Goal: Task Accomplishment & Management: Complete application form

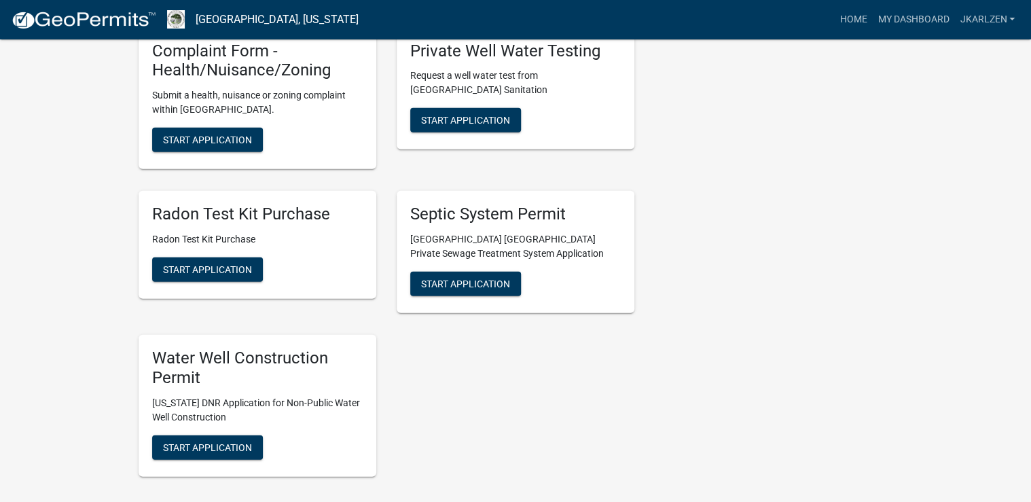
scroll to position [1630, 0]
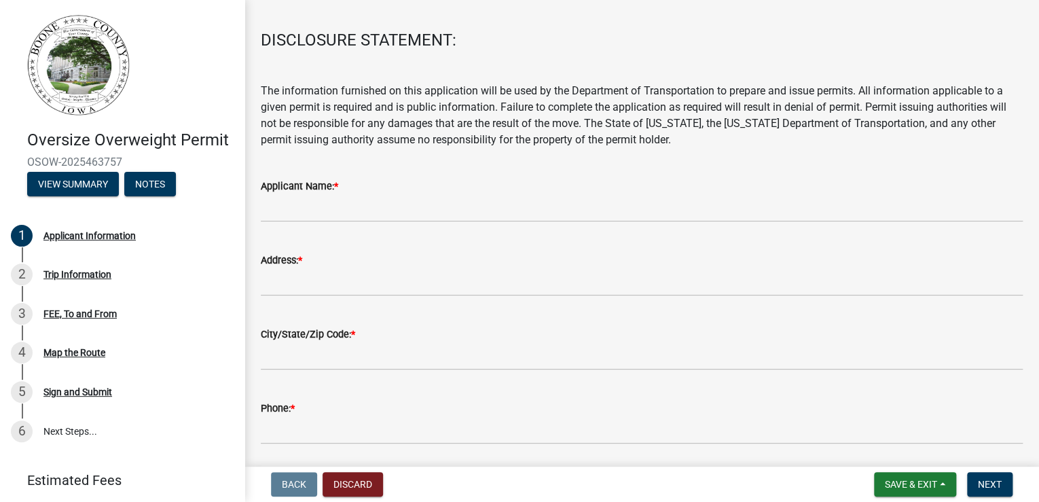
scroll to position [109, 0]
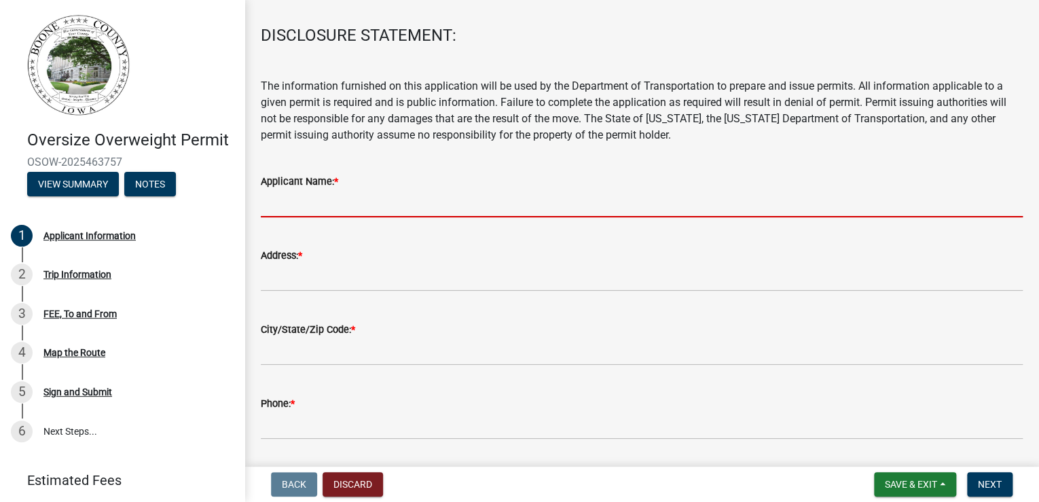
click at [316, 217] on input "Applicant Name: *" at bounding box center [642, 203] width 762 height 28
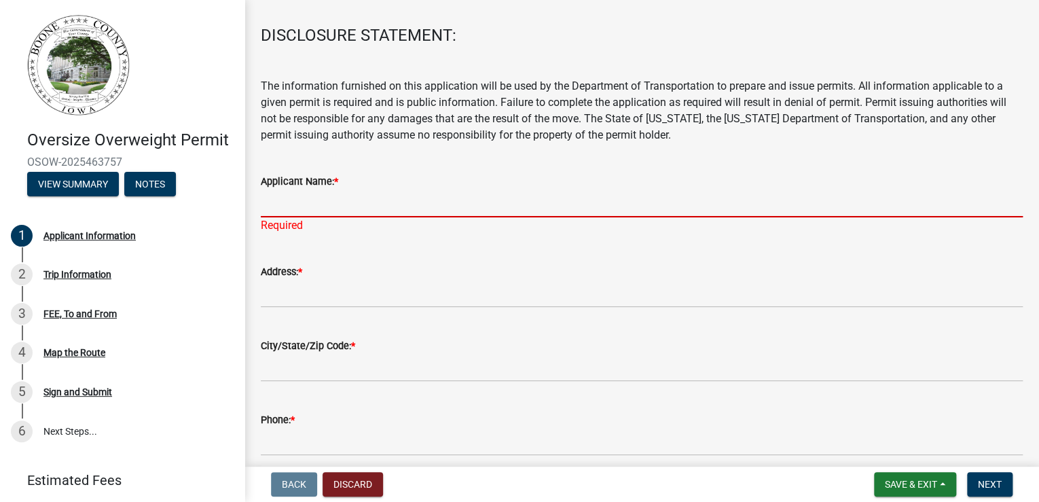
click at [323, 217] on input "Applicant Name: *" at bounding box center [642, 203] width 762 height 28
type input "[PERSON_NAME] [PERSON_NAME] & Rigging"
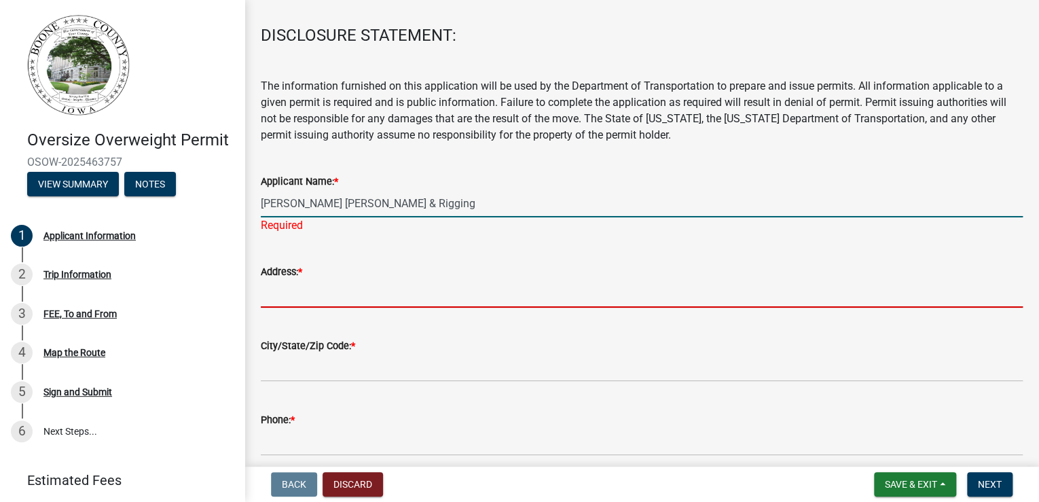
type input "4200 [PERSON_NAME] Dr"
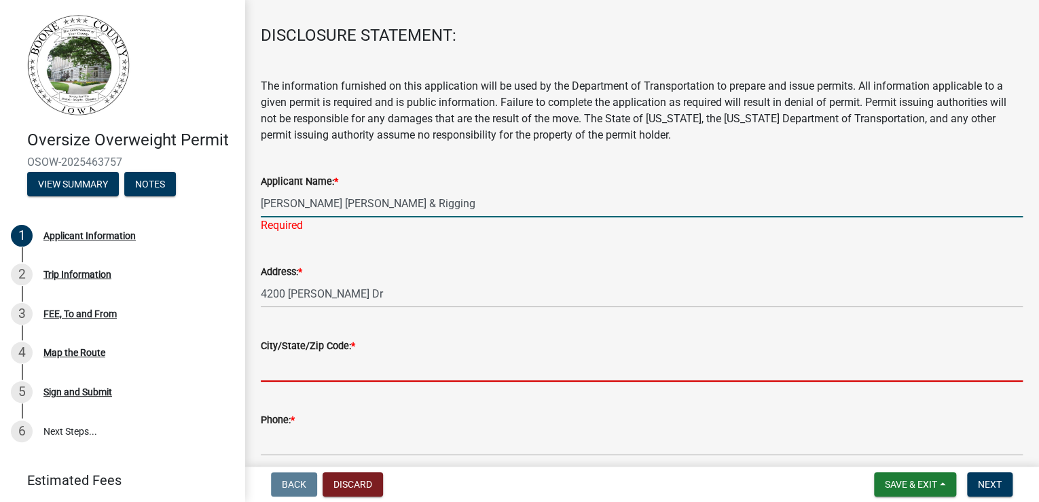
type input "[PERSON_NAME]"
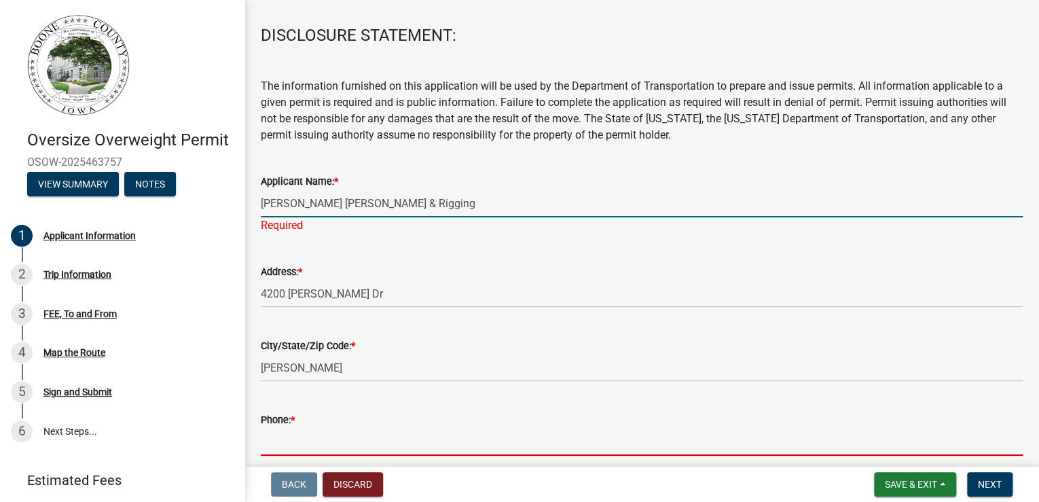
type input "5159865701"
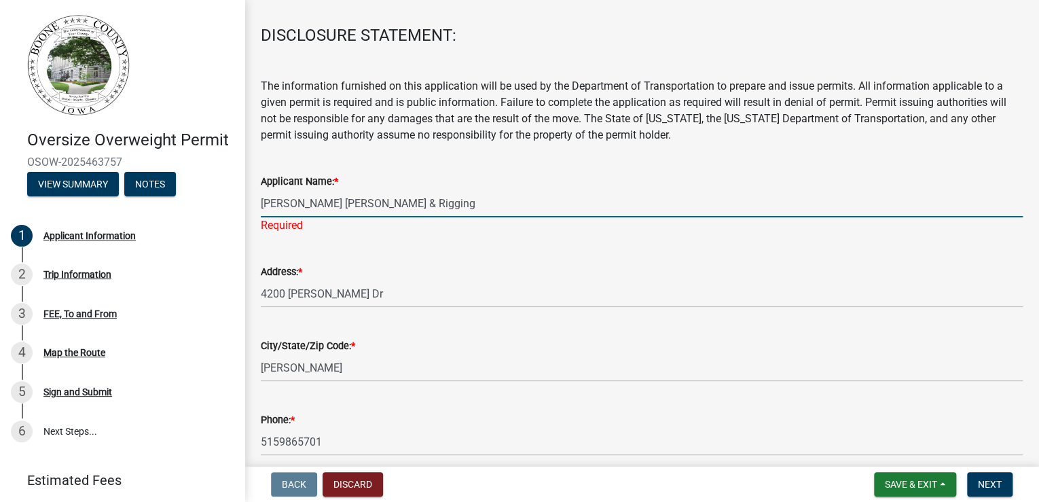
type input "[EMAIL_ADDRESS][DOMAIN_NAME]"
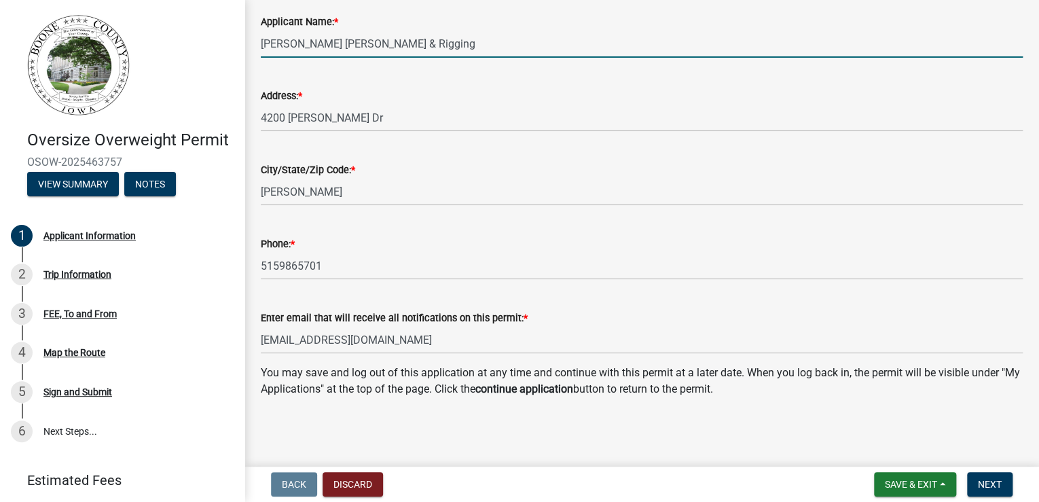
scroll to position [479, 0]
click at [980, 479] on span "Next" at bounding box center [990, 484] width 24 height 11
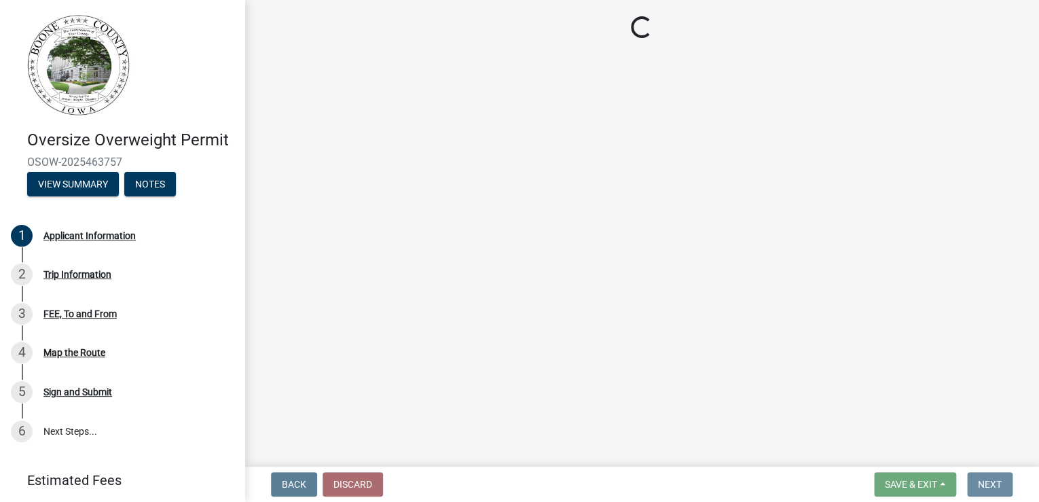
scroll to position [0, 0]
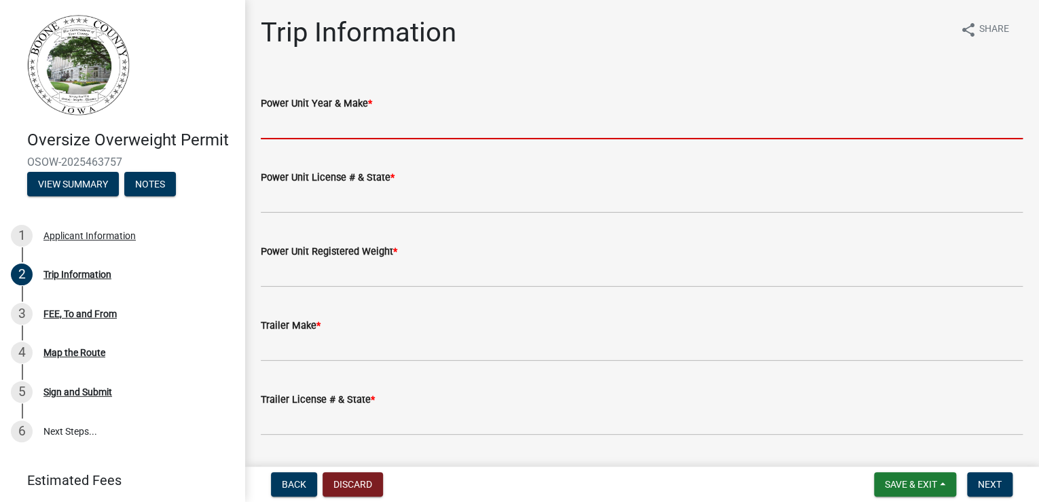
click at [393, 139] on input "Power Unit Year & Make *" at bounding box center [642, 125] width 762 height 28
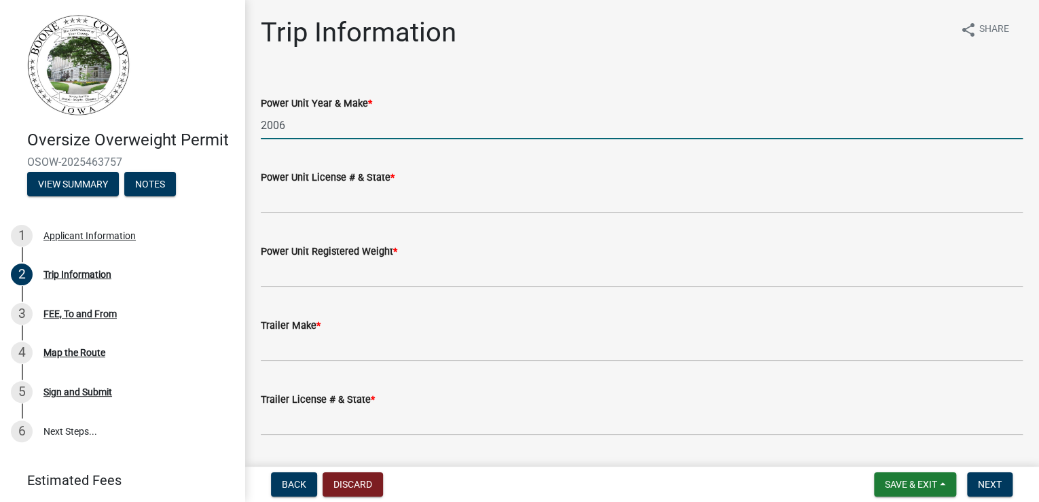
type input "2006 Link Belt"
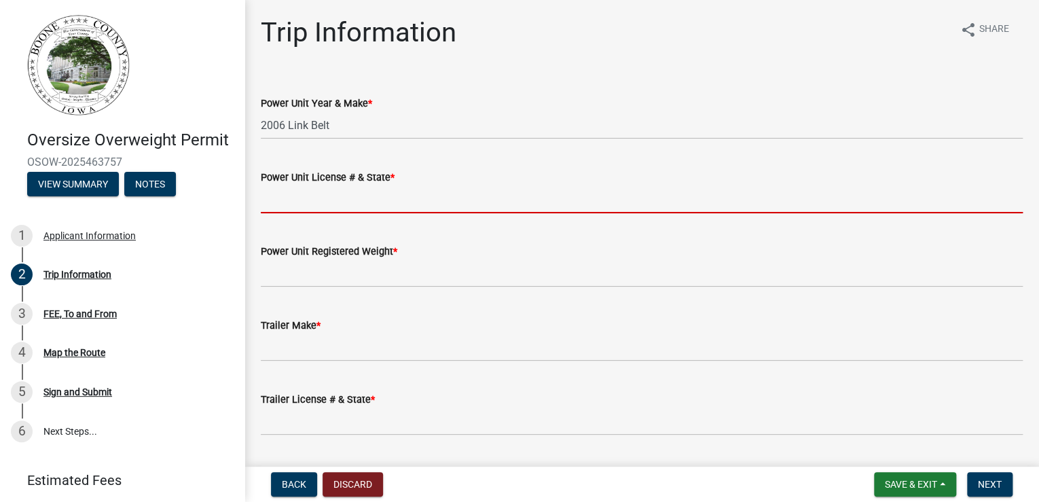
click at [354, 213] on input "Power Unit License # & State *" at bounding box center [642, 199] width 762 height 28
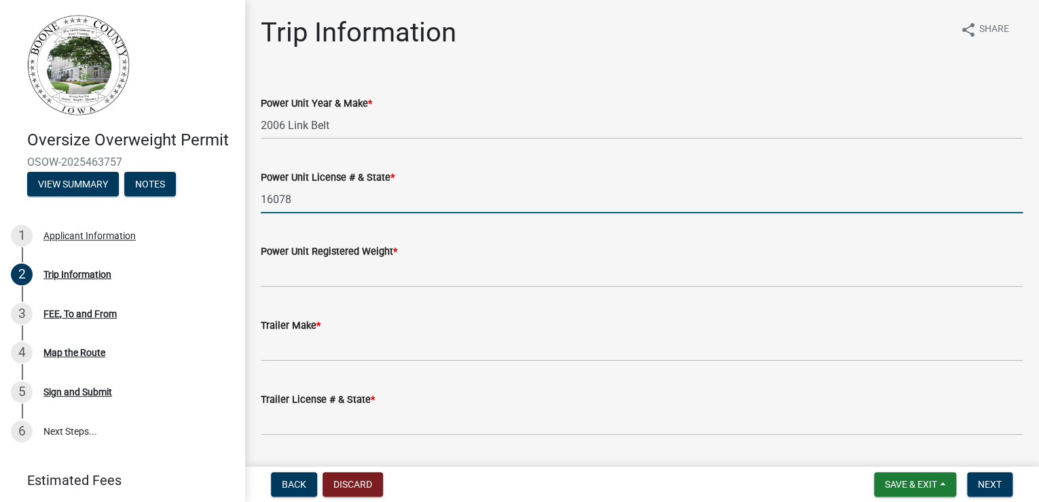
type input "16078"
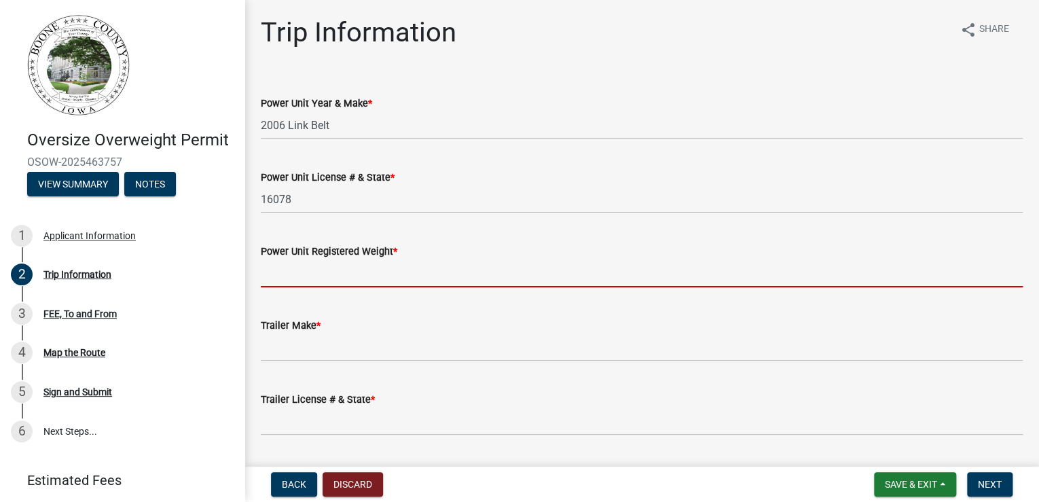
click at [340, 287] on input "Power Unit Registered Weight *" at bounding box center [642, 273] width 762 height 28
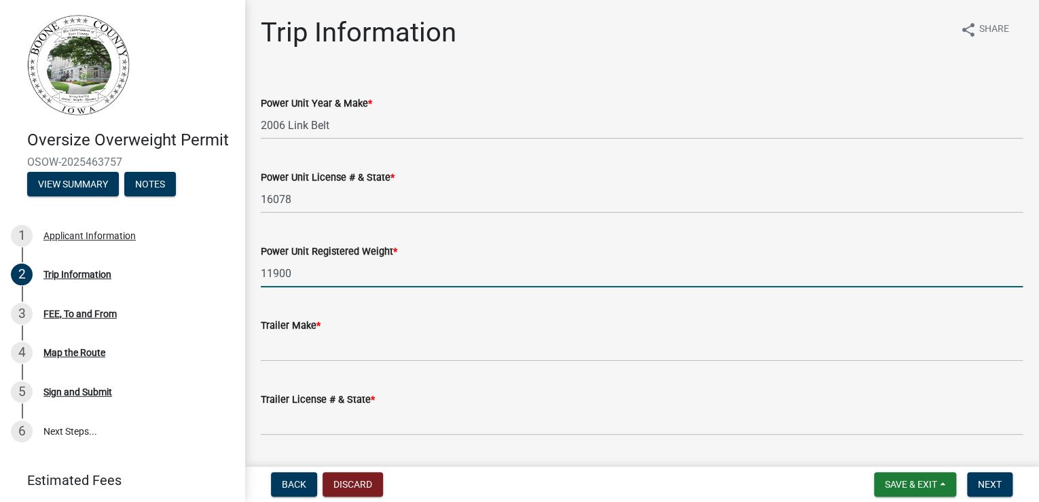
type input "119000"
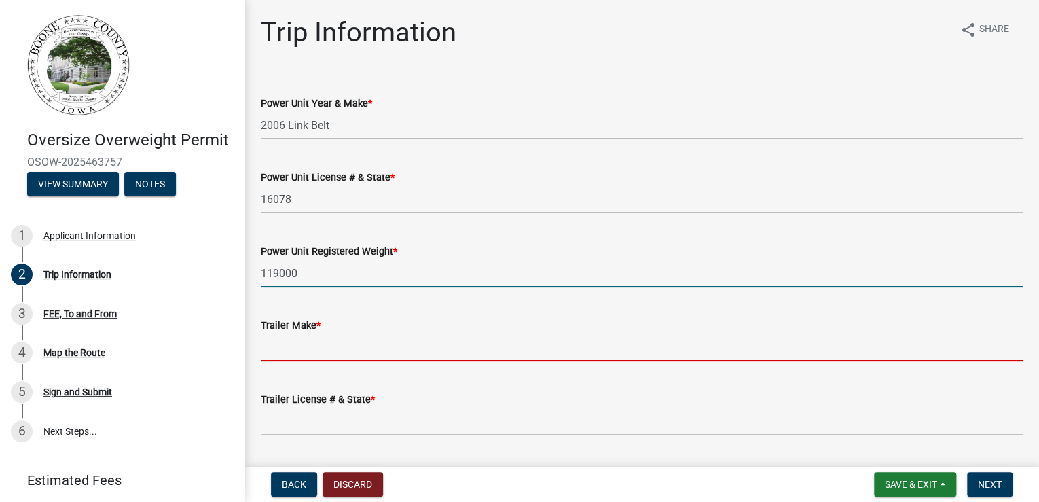
click at [329, 361] on input "Trailer Make *" at bounding box center [642, 347] width 762 height 28
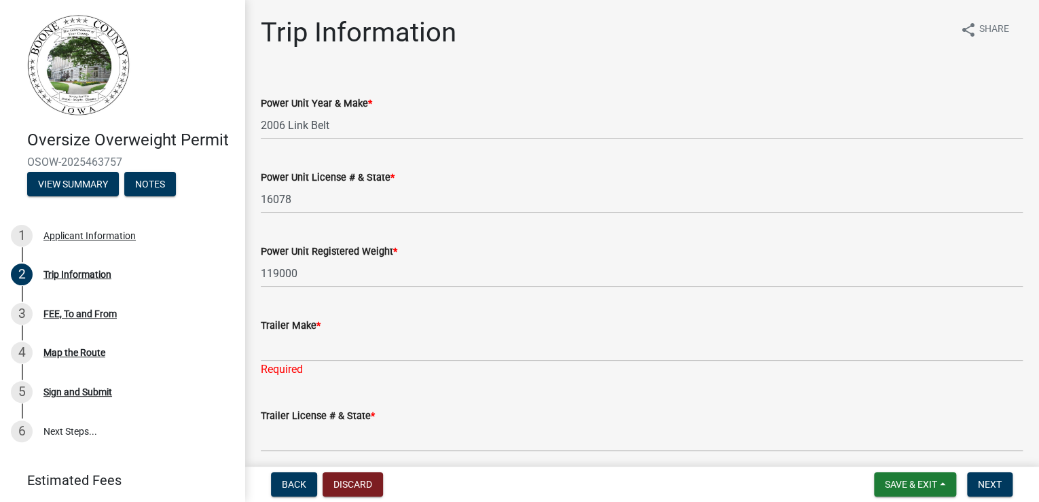
click at [592, 115] on div "Power Unit Year & Make * 2006 Link Belt" at bounding box center [642, 107] width 762 height 63
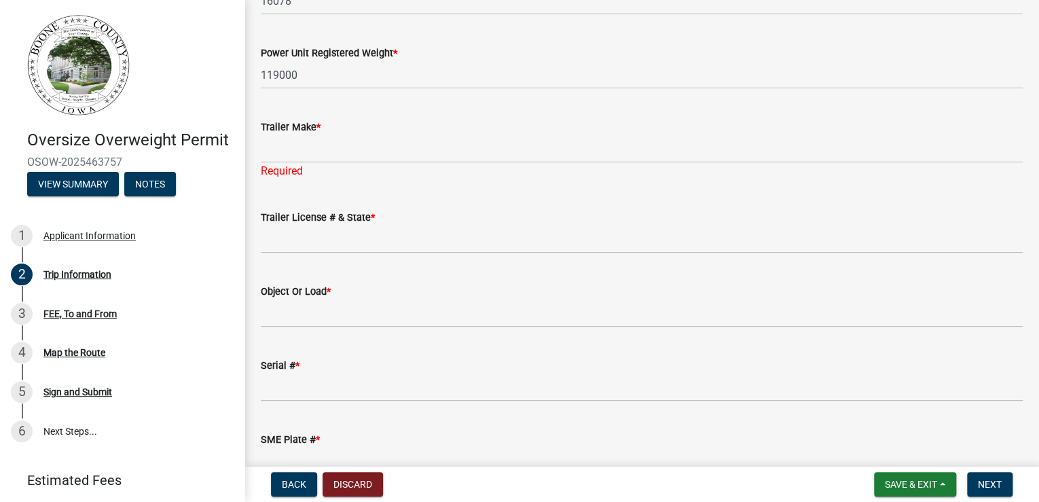
scroll to position [217, 0]
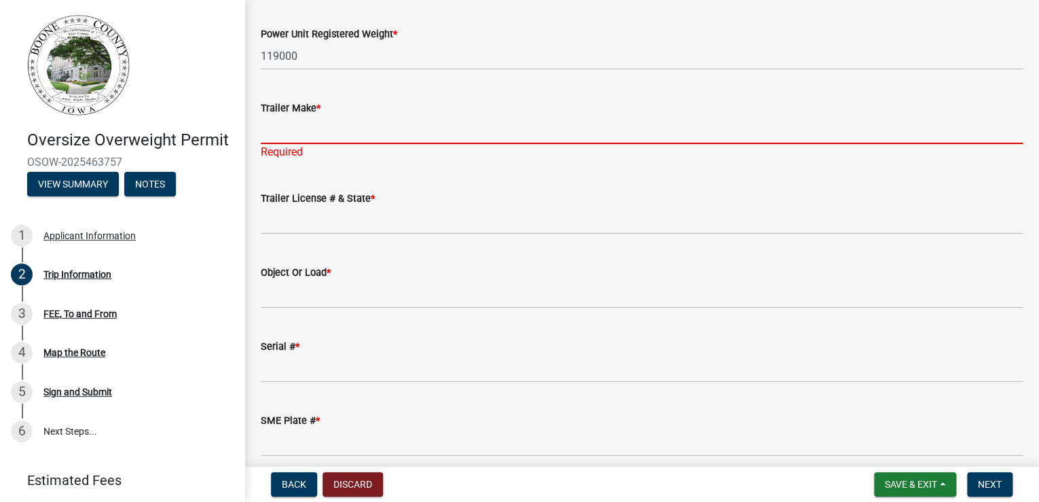
click at [363, 144] on input "Trailer Make *" at bounding box center [642, 130] width 762 height 28
type input "na"
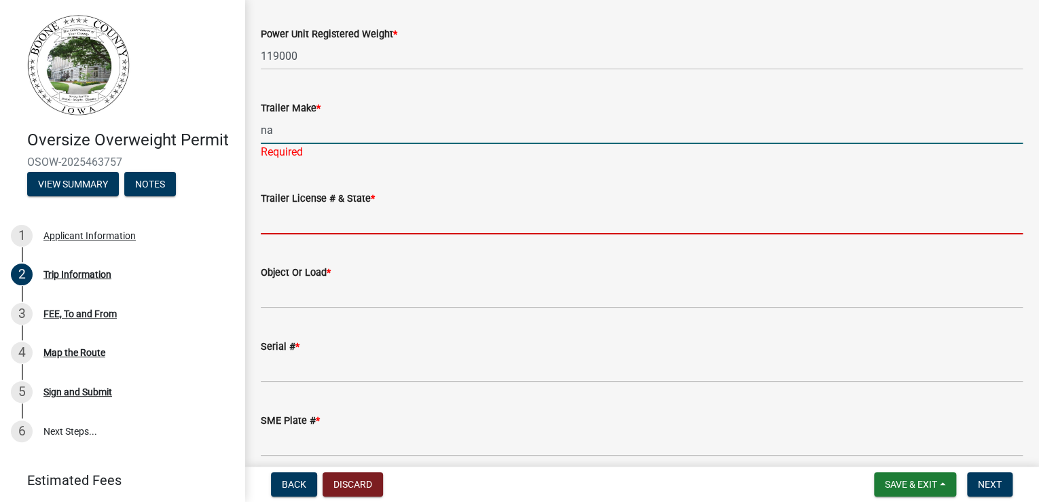
type input "na"
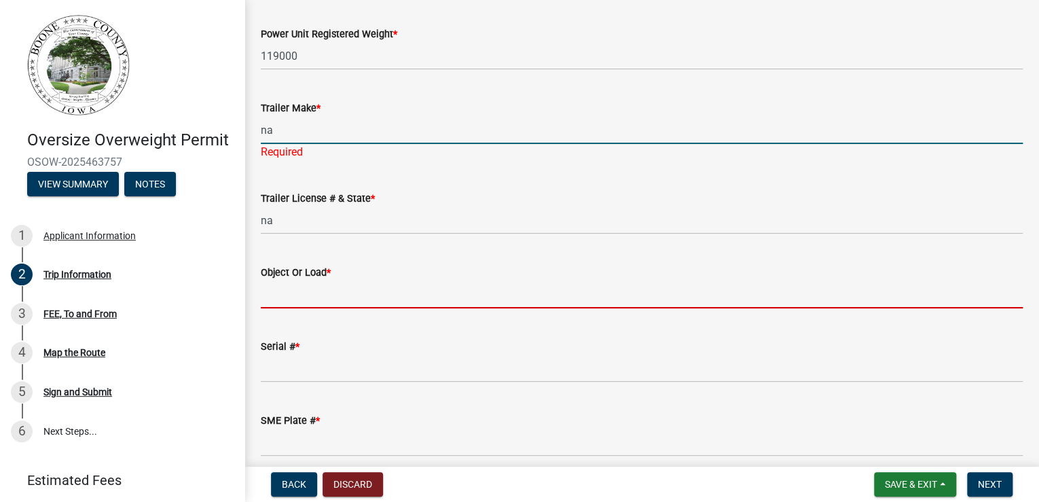
type input "truck crane 16141"
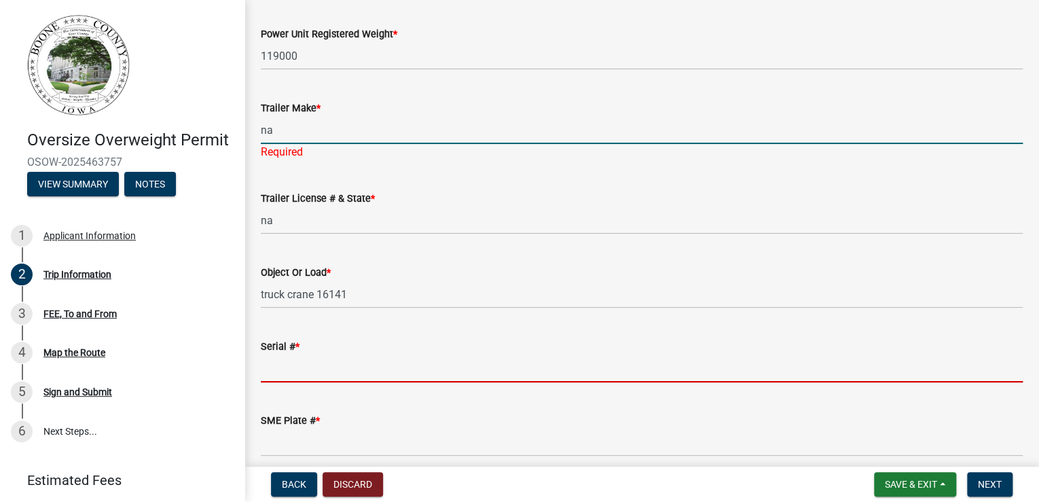
type input "[US_VEHICLE_IDENTIFICATION_NUMBER]"
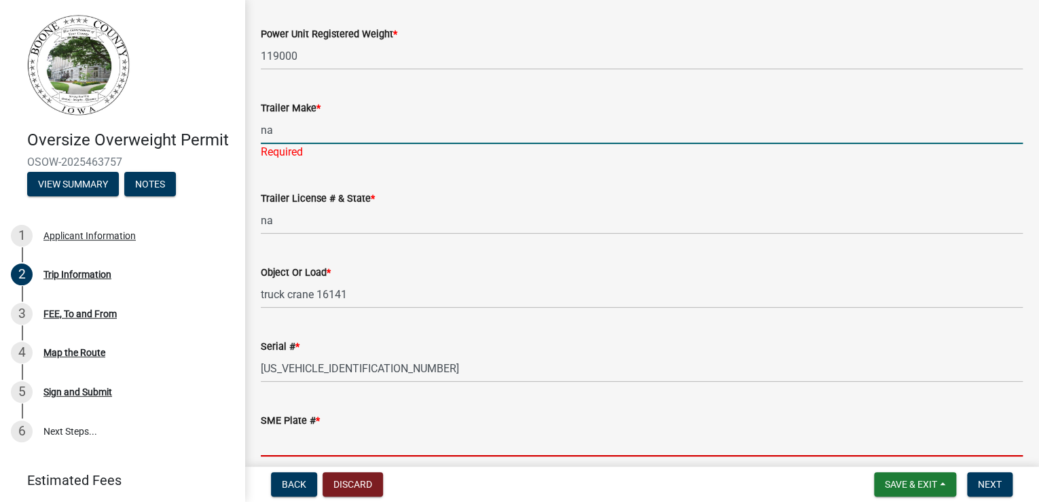
type input "16141"
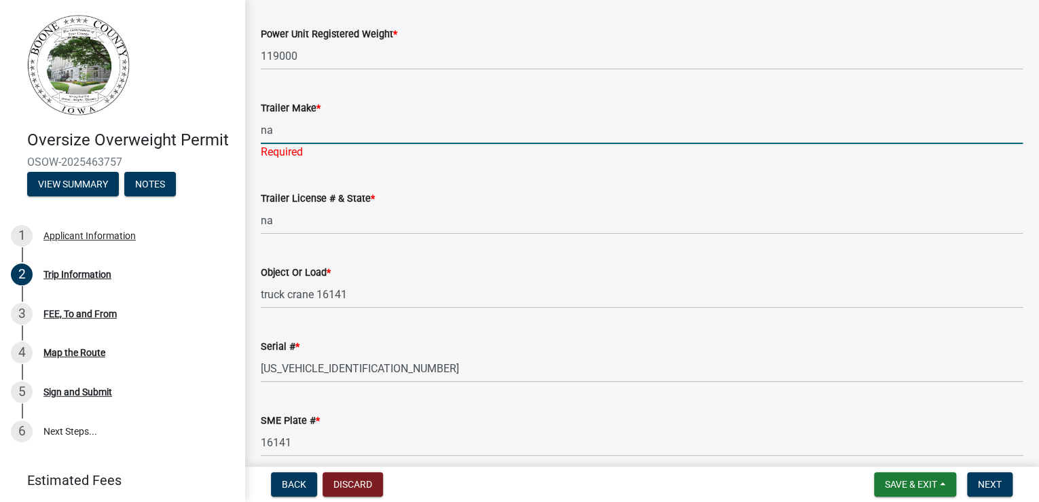
type input "38-0"
type input "8-6"
type input "13-3"
type input "64000"
type input "na"
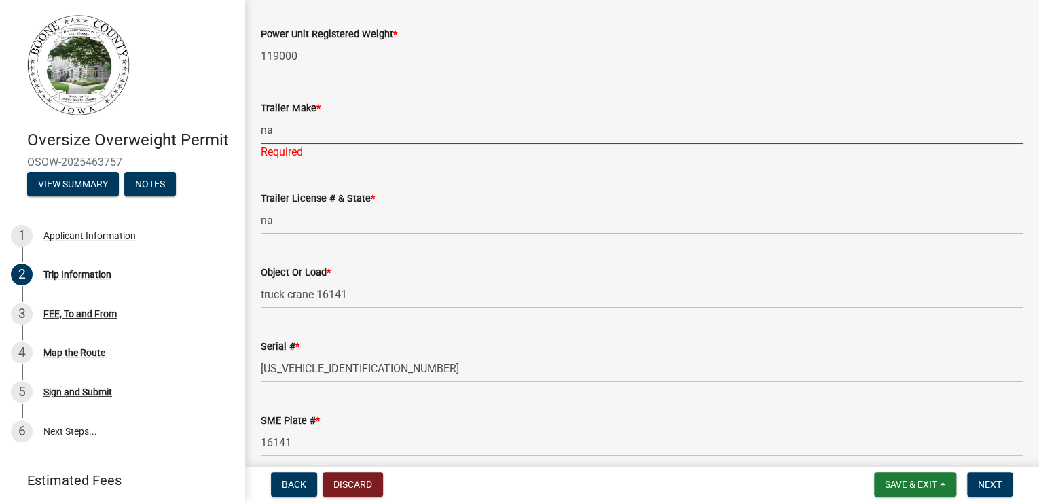
type input "na"
type input "20000"
type input "40000"
type input "60000"
type input "80000"
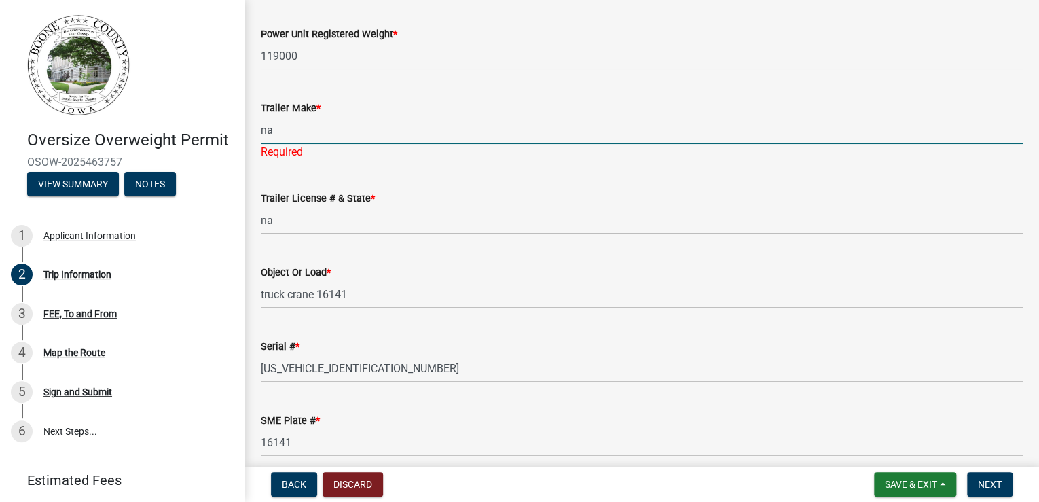
type input "5'-0"
type input "17-0, 4-2, 4-7"
type input "0"
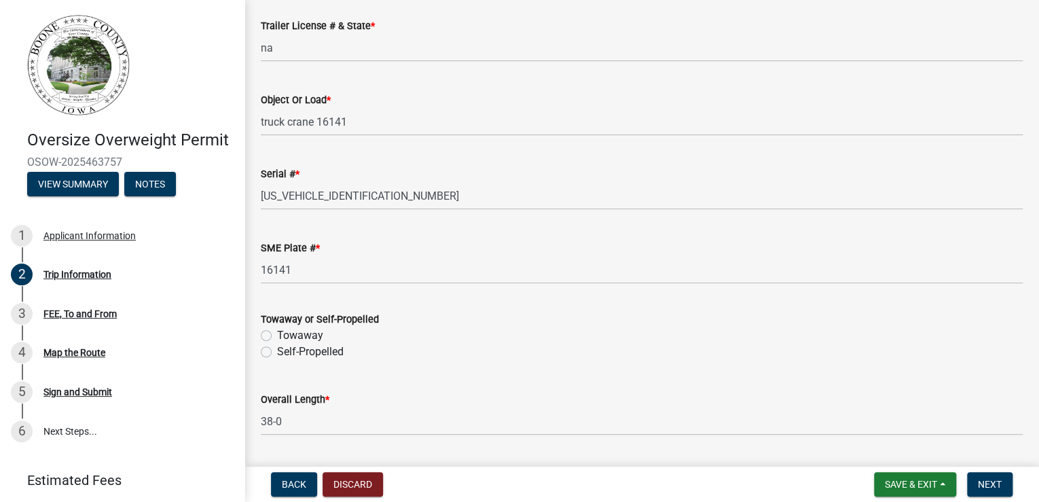
scroll to position [380, 0]
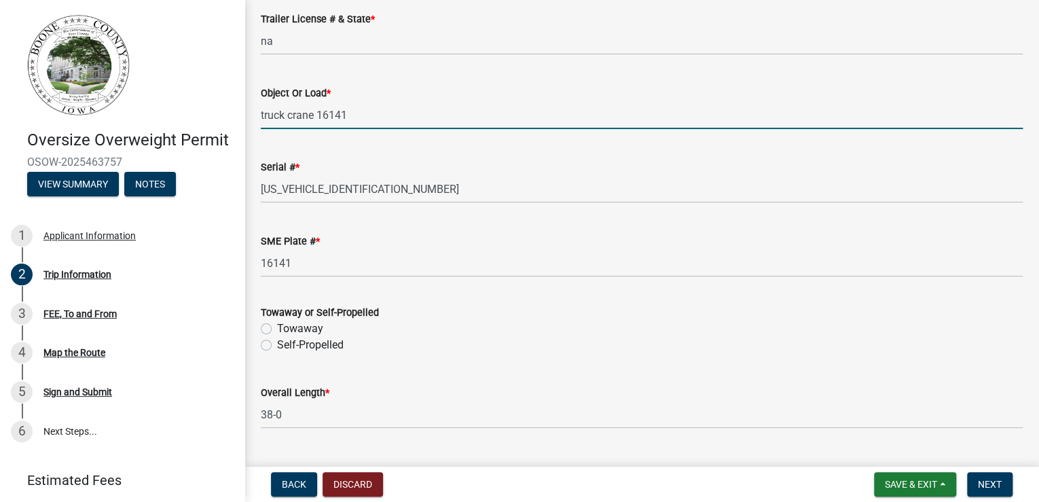
drag, startPoint x: 386, startPoint y: 234, endPoint x: 257, endPoint y: 240, distance: 128.5
click at [257, 129] on div "Object Or Load * truck crane 16141" at bounding box center [642, 97] width 782 height 63
type input "Self Propelled Crane"
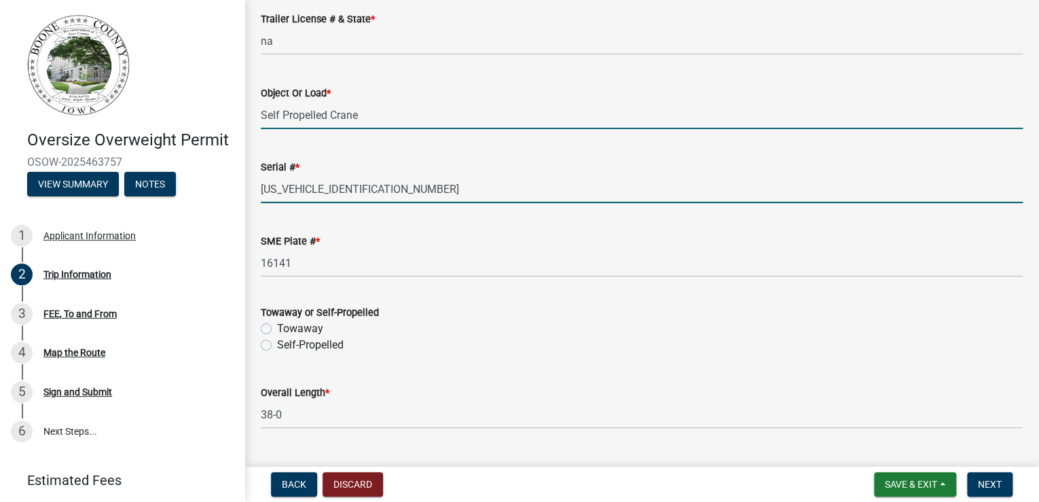
click at [428, 203] on input "[US_VEHICLE_IDENTIFICATION_NUMBER]" at bounding box center [642, 189] width 762 height 28
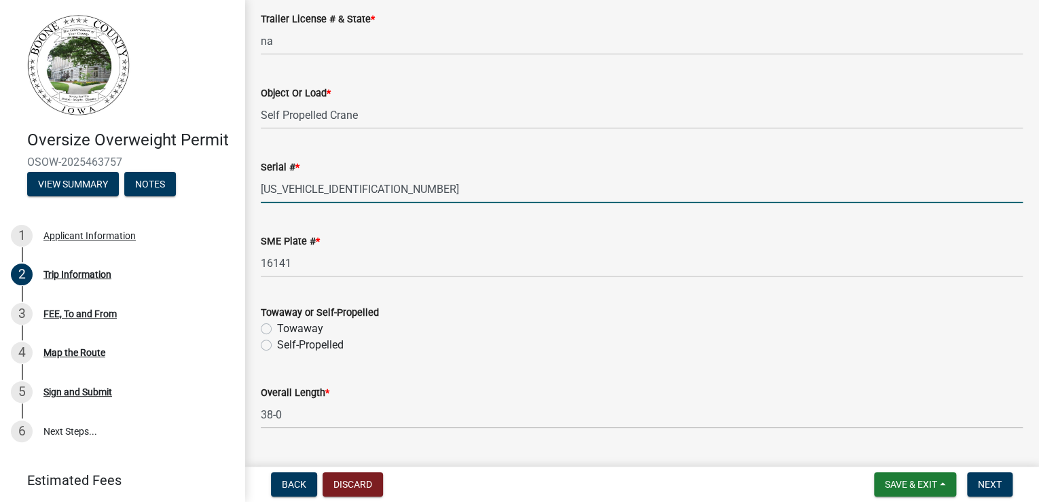
drag, startPoint x: 388, startPoint y: 329, endPoint x: 260, endPoint y: 324, distance: 128.4
click at [260, 203] on div "Serial # * [US_VEHICLE_IDENTIFICATION_NUMBER]" at bounding box center [642, 171] width 782 height 63
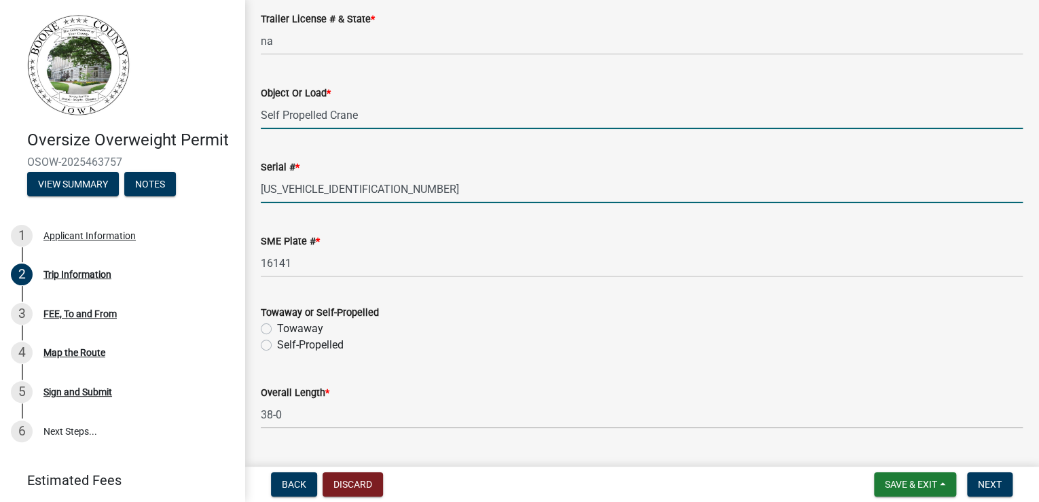
click at [399, 129] on input "Self Propelled Crane" at bounding box center [642, 115] width 762 height 28
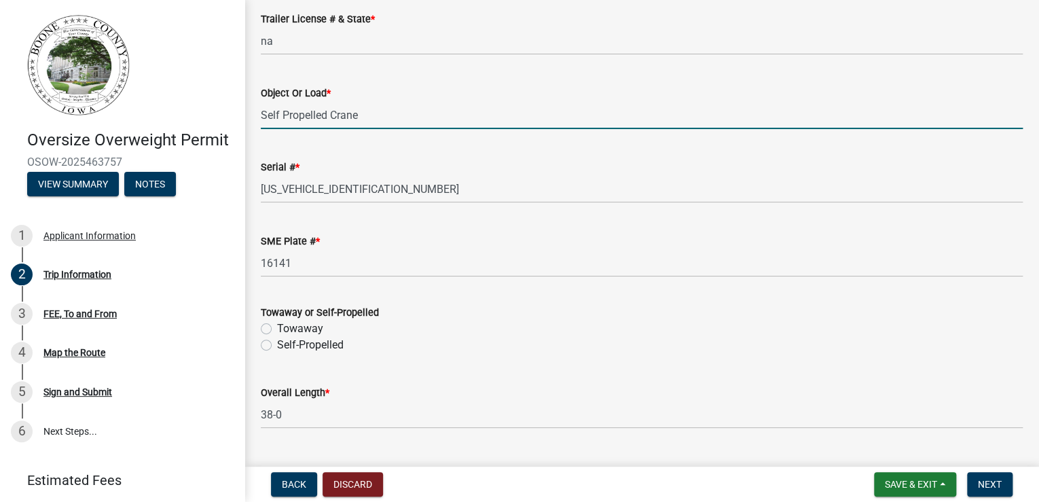
drag, startPoint x: 393, startPoint y: 236, endPoint x: 258, endPoint y: 242, distance: 135.3
click at [258, 129] on div "Object Or Load * Self Propelled Crane" at bounding box center [642, 97] width 782 height 63
click at [414, 129] on input "Self Propelled Crane" at bounding box center [642, 115] width 762 height 28
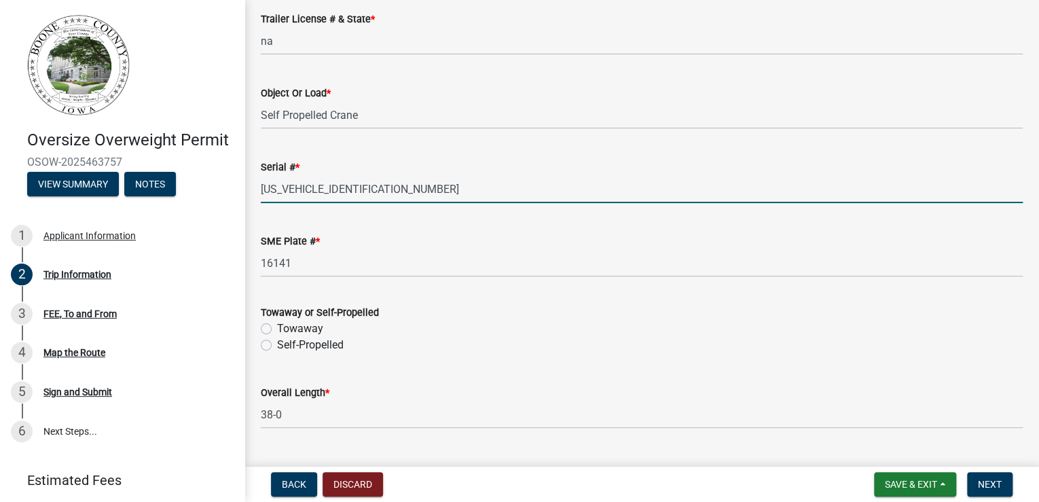
drag, startPoint x: 424, startPoint y: 329, endPoint x: 261, endPoint y: 328, distance: 163.6
click at [261, 203] on div "Serial # * [US_VEHICLE_IDENTIFICATION_NUMBER]" at bounding box center [642, 171] width 782 height 63
type input "F2J7-9034"
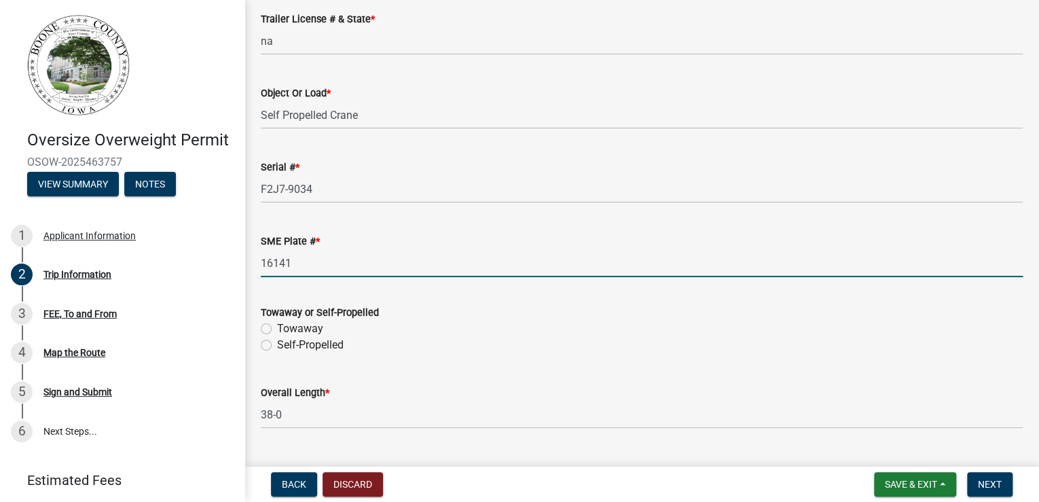
drag, startPoint x: 319, startPoint y: 420, endPoint x: 247, endPoint y: 418, distance: 72.0
click at [247, 418] on div "Trip Information share Share Power Unit Year & Make * 2006 Link Belt Power Unit…" at bounding box center [641, 488] width 794 height 1704
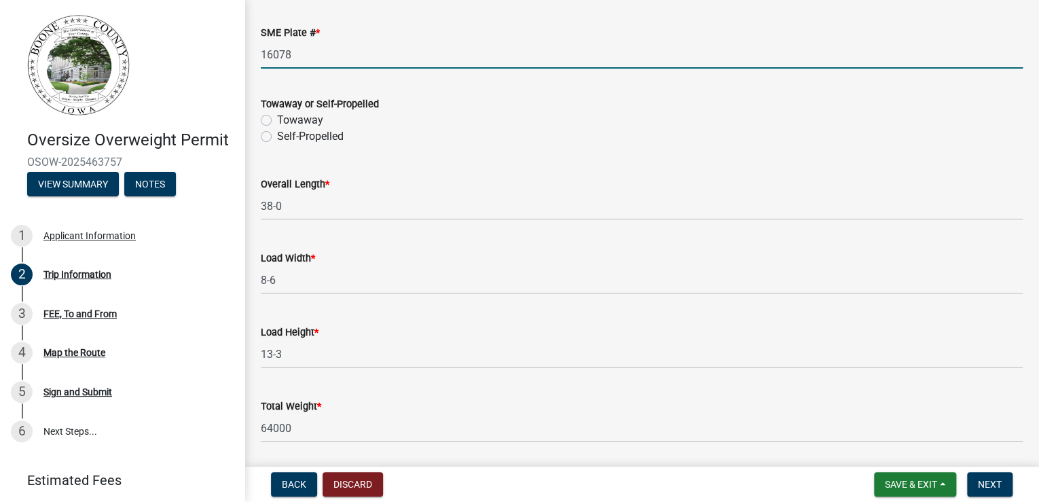
scroll to position [598, 0]
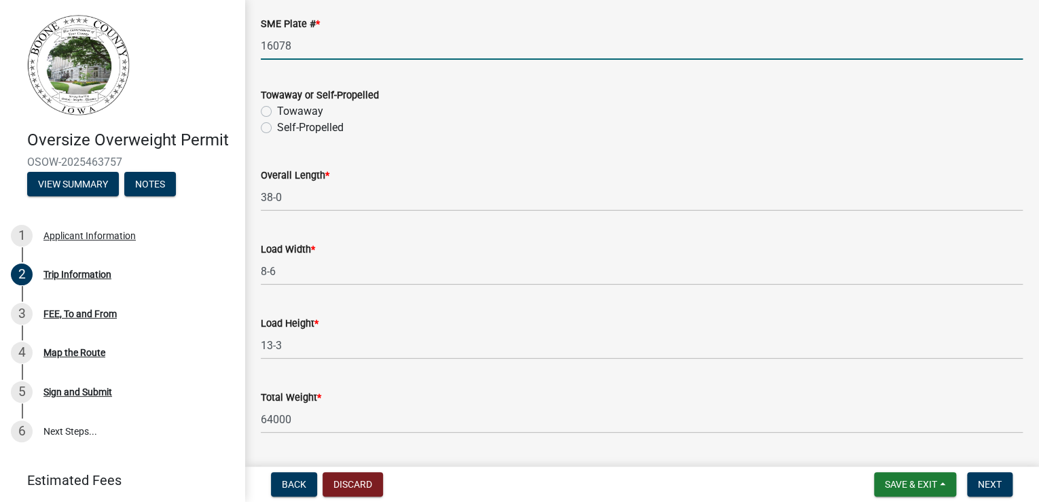
type input "16078"
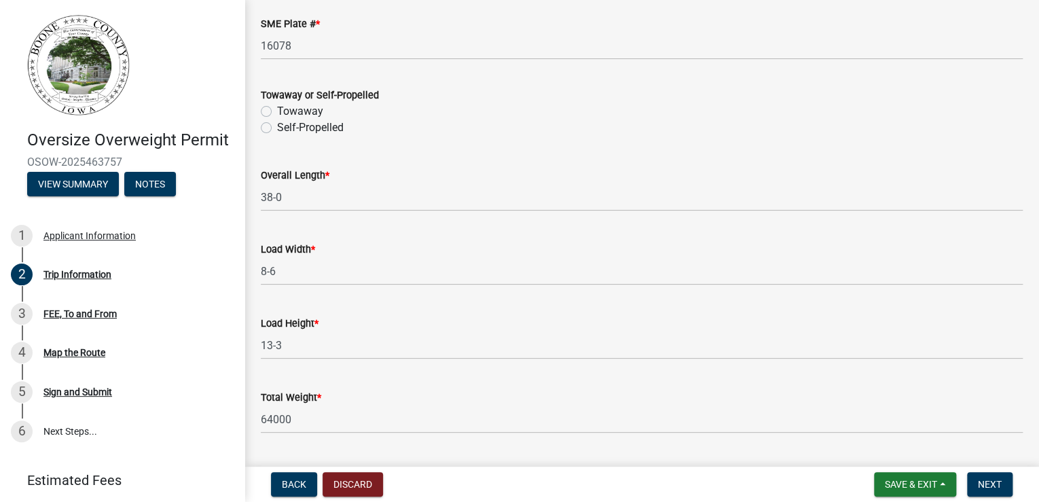
click at [277, 136] on label "Self-Propelled" at bounding box center [310, 128] width 67 height 16
click at [277, 128] on input "Self-Propelled" at bounding box center [281, 124] width 9 height 9
radio input "true"
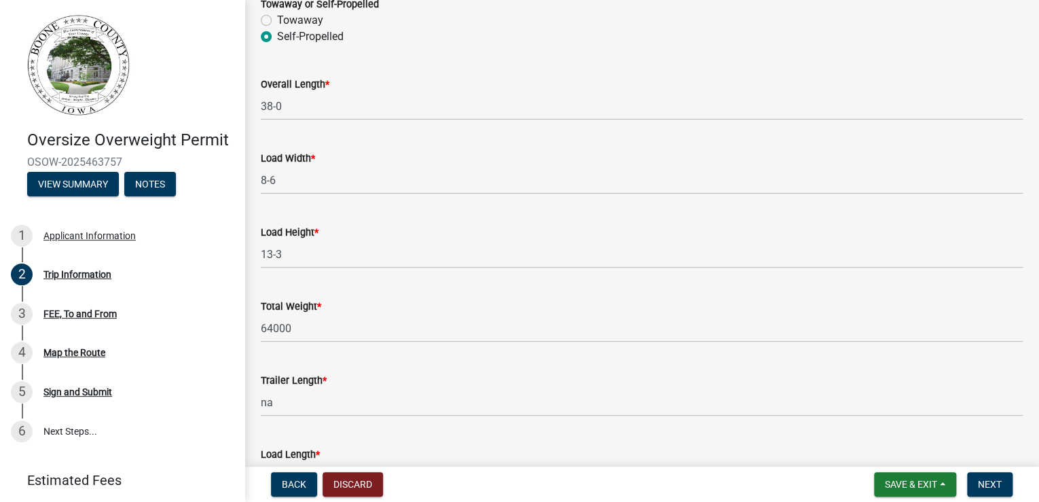
scroll to position [706, 0]
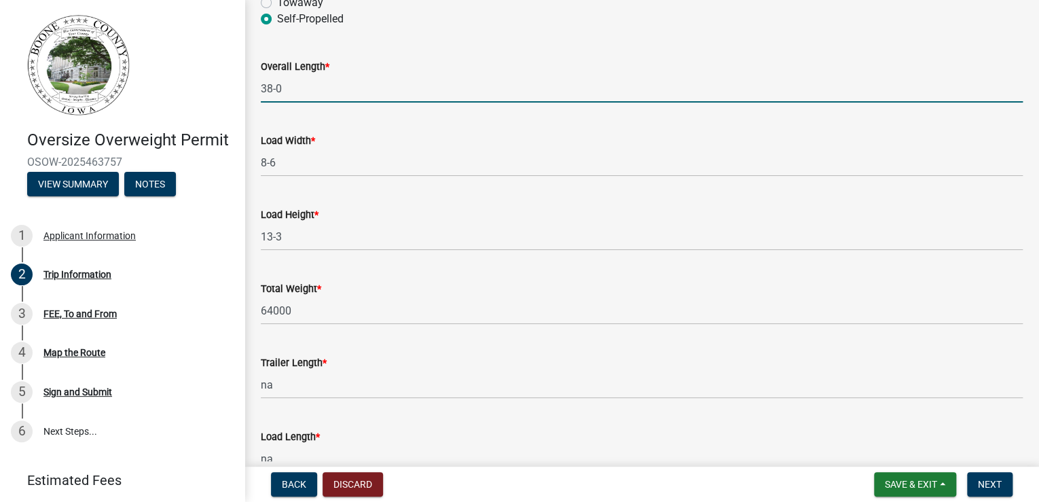
drag, startPoint x: 307, startPoint y: 291, endPoint x: 249, endPoint y: 293, distance: 58.5
click at [249, 293] on div "Trip Information share Share Power Unit Year & Make * 2006 Link Belt Power Unit…" at bounding box center [641, 162] width 794 height 1704
type input "67'0"
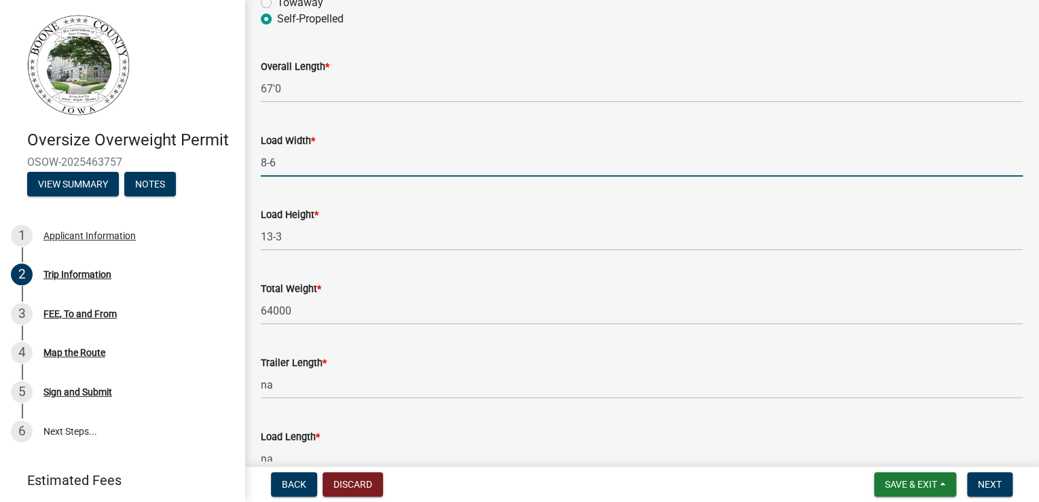
click at [288, 177] on input "8-6" at bounding box center [642, 163] width 762 height 28
drag, startPoint x: 293, startPoint y: 374, endPoint x: 253, endPoint y: 378, distance: 40.2
click at [253, 378] on div "Trip Information share Share Power Unit Year & Make * 2006 Link Belt Power Unit…" at bounding box center [641, 162] width 794 height 1704
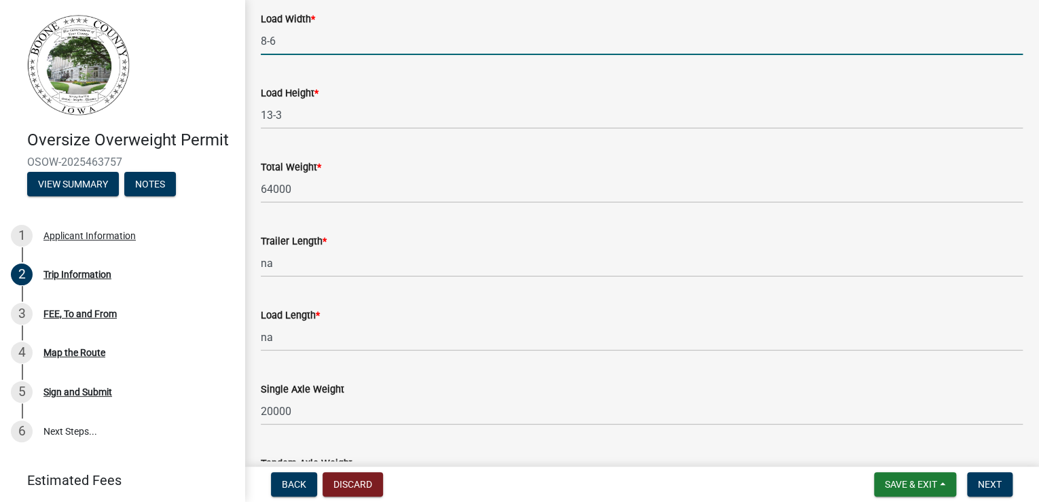
scroll to position [869, 0]
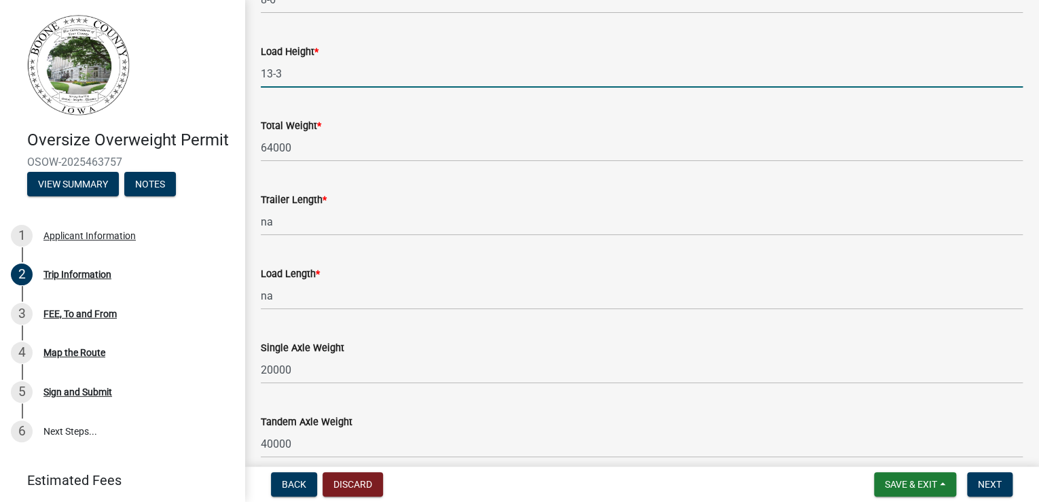
click at [312, 88] on input "13-3" at bounding box center [642, 74] width 762 height 28
drag, startPoint x: 282, startPoint y: 308, endPoint x: 246, endPoint y: 306, distance: 36.7
type input "13'6""
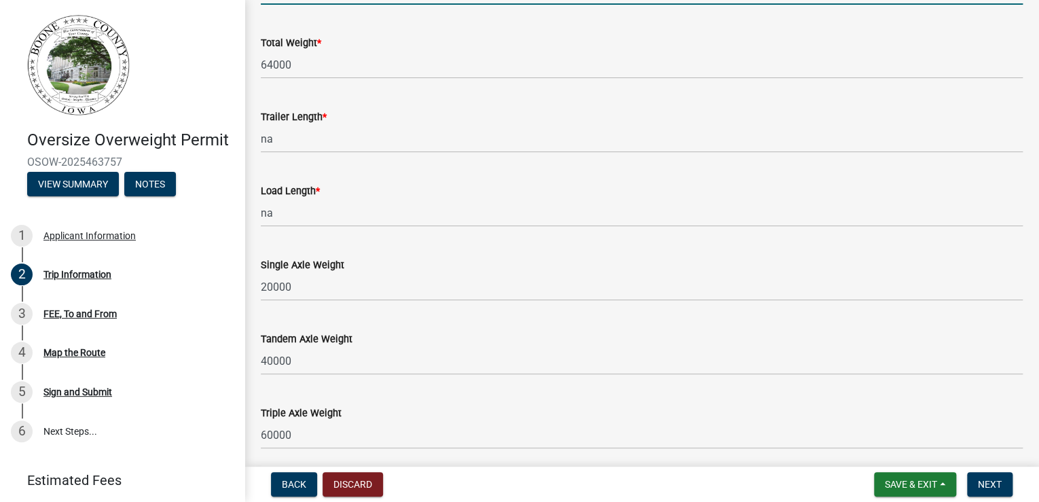
scroll to position [978, 0]
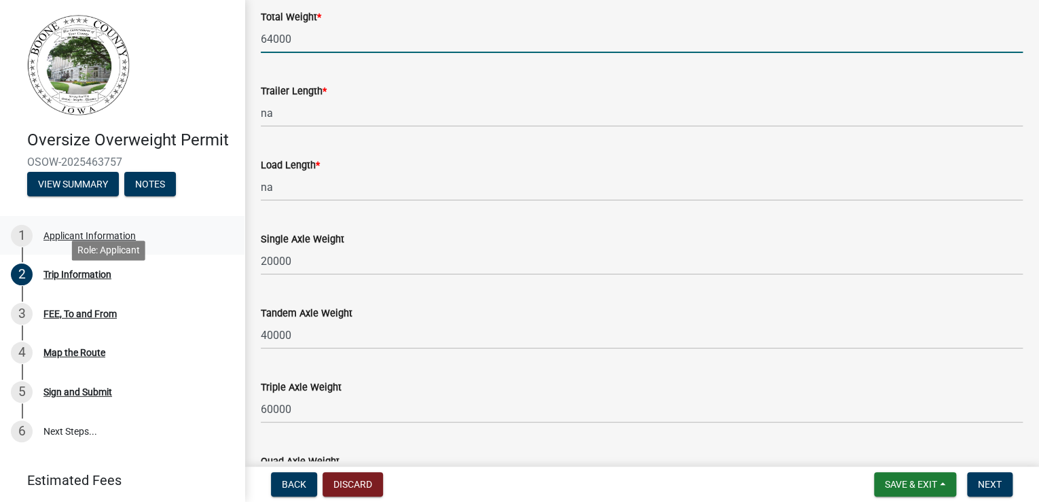
drag, startPoint x: 304, startPoint y: 279, endPoint x: 234, endPoint y: 292, distance: 71.8
click at [234, 292] on div "Oversize Overweight Permit OSOW-2025463757 View Summary Notes 1 Applicant Infor…" at bounding box center [519, 251] width 1039 height 502
type input "119000"
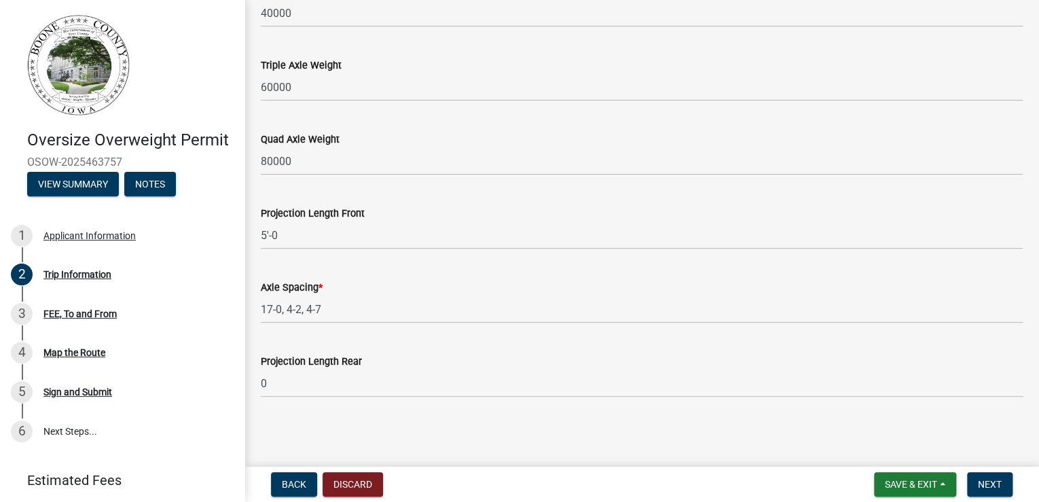
scroll to position [1684, 0]
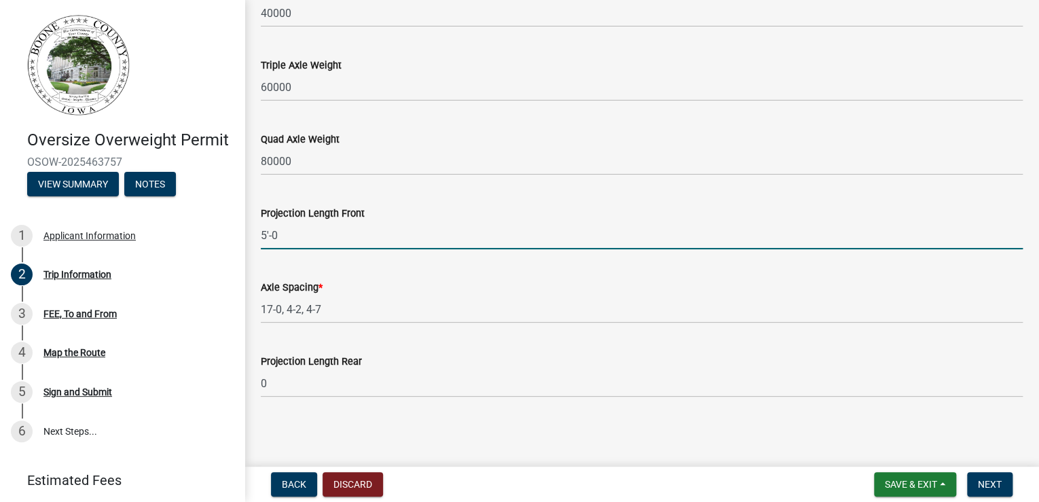
drag, startPoint x: 307, startPoint y: 232, endPoint x: 254, endPoint y: 232, distance: 53.0
click at [254, 232] on div "Projection Length Front 5'-0" at bounding box center [642, 217] width 782 height 63
type input "0"
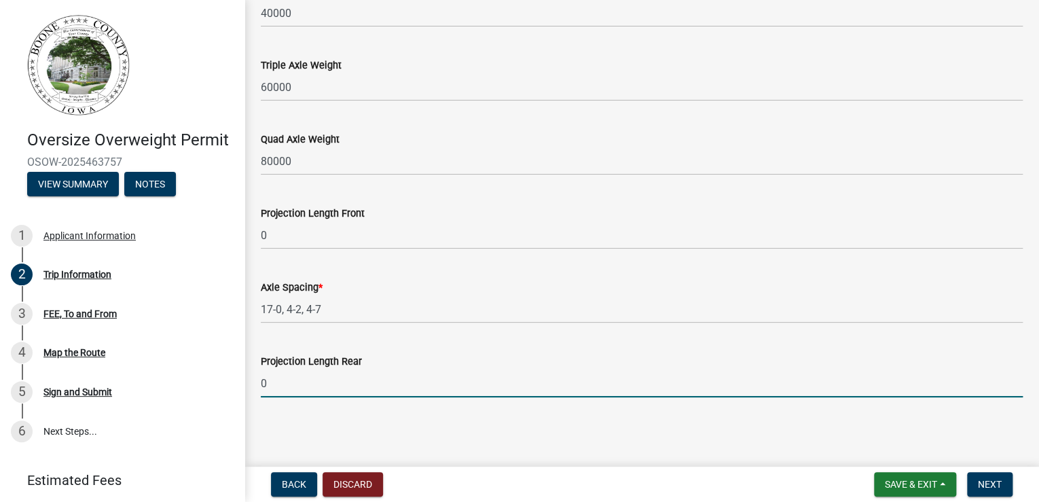
drag, startPoint x: 279, startPoint y: 374, endPoint x: 245, endPoint y: 380, distance: 34.5
type input "13-0"
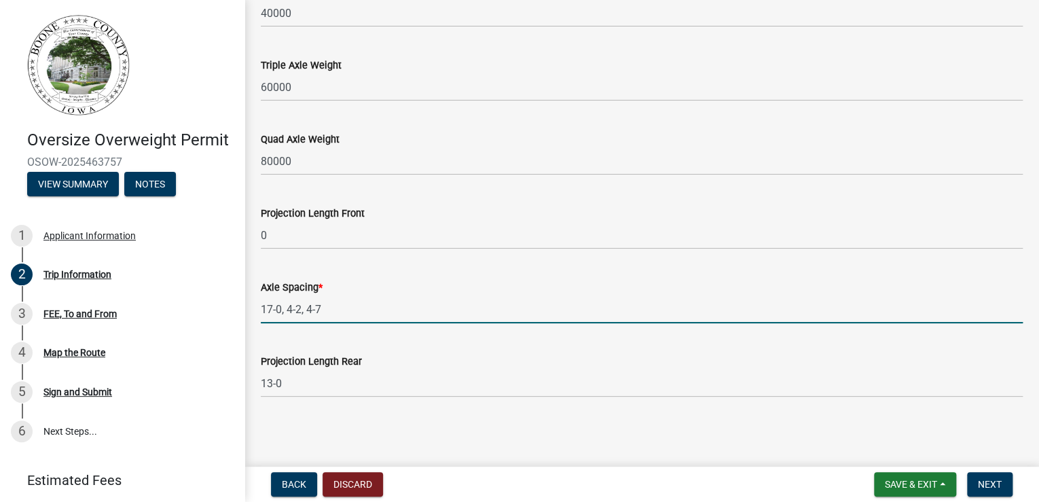
drag, startPoint x: 350, startPoint y: 280, endPoint x: 244, endPoint y: 280, distance: 105.2
type input "4-1, 14-7, 4-6, 18-7, 4-0"
click at [993, 479] on span "Next" at bounding box center [990, 484] width 24 height 11
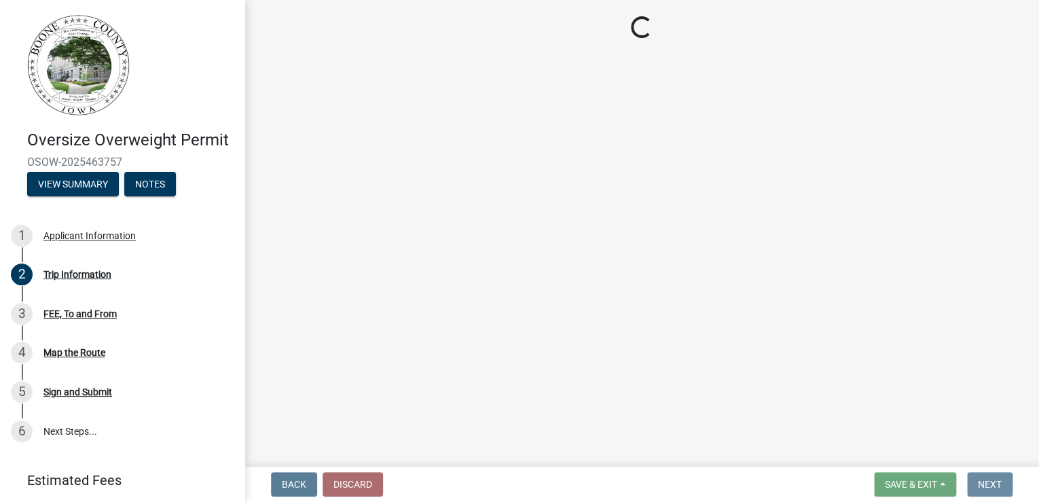
scroll to position [0, 0]
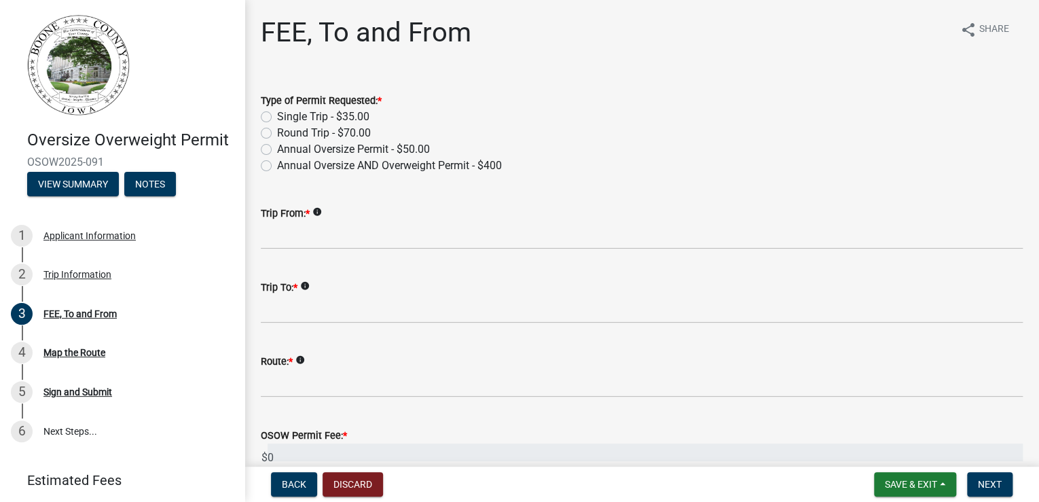
click at [277, 141] on label "Round Trip - $70.00" at bounding box center [324, 133] width 94 height 16
click at [277, 134] on input "Round Trip - $70.00" at bounding box center [281, 129] width 9 height 9
radio input "true"
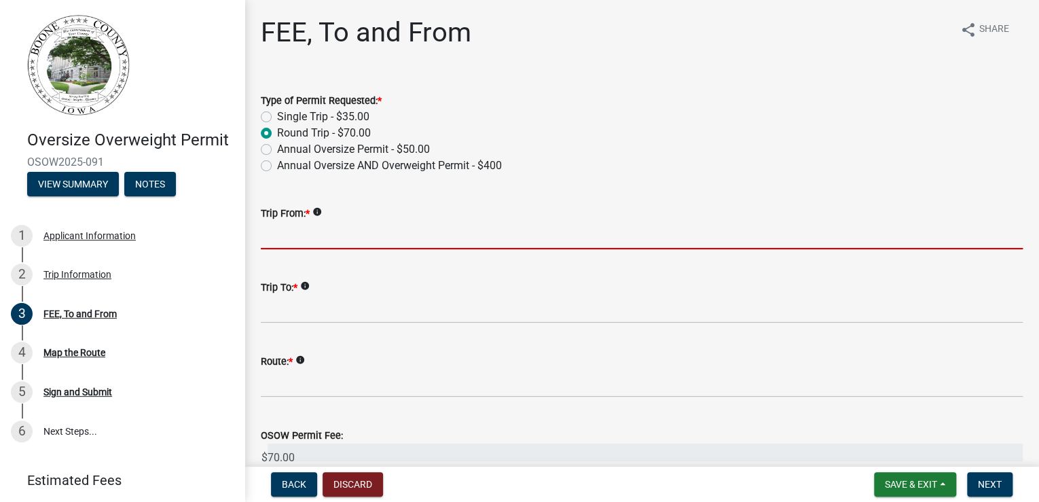
click at [327, 249] on input "Trip From: *" at bounding box center [642, 235] width 762 height 28
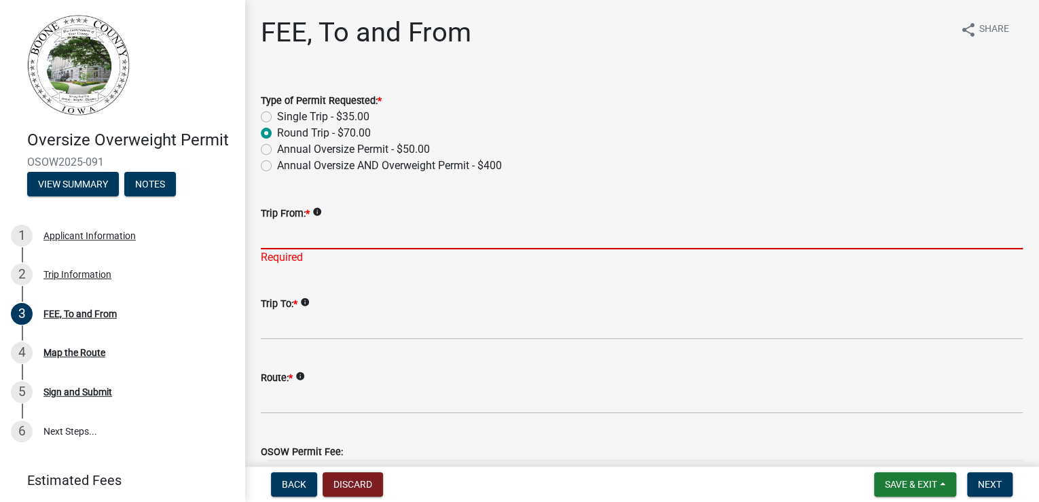
click at [298, 249] on input "Trip From: *" at bounding box center [642, 235] width 762 height 28
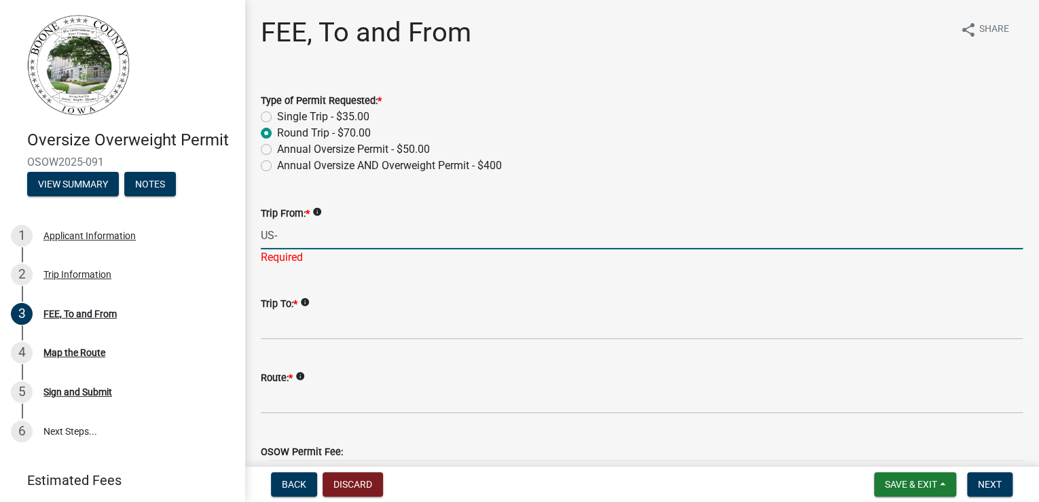
type input "US-30"
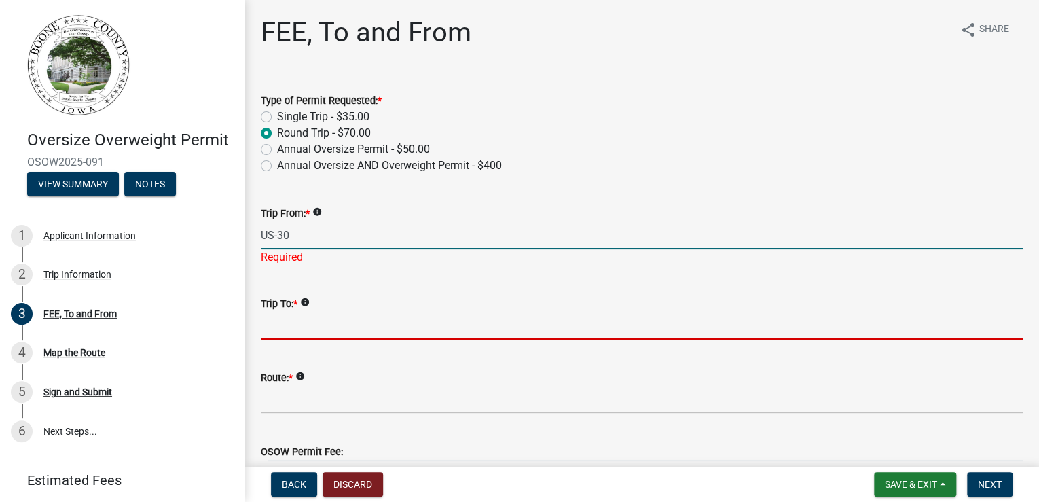
click at [314, 350] on wm-data-entity-input "Trip To: * info" at bounding box center [642, 313] width 762 height 74
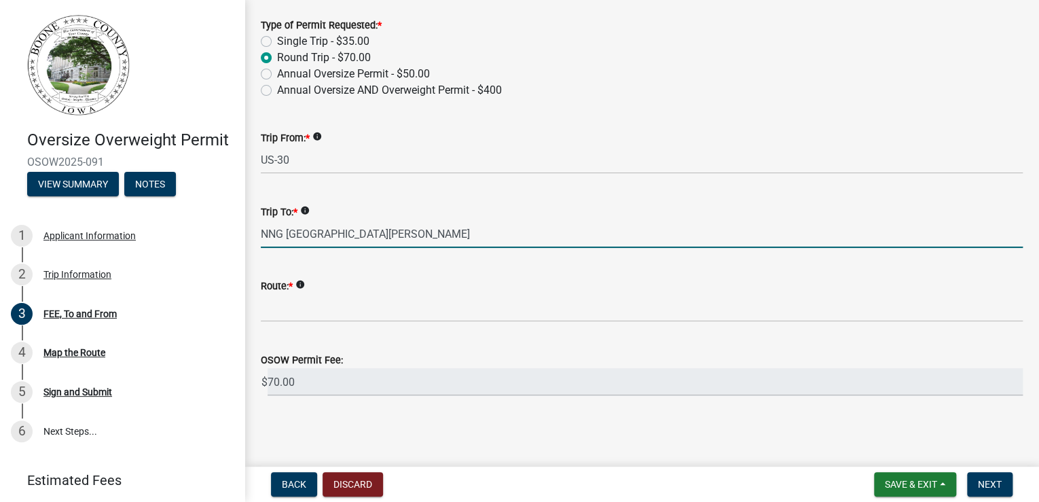
scroll to position [163, 0]
type input "NNG [GEOGRAPHIC_DATA][PERSON_NAME]"
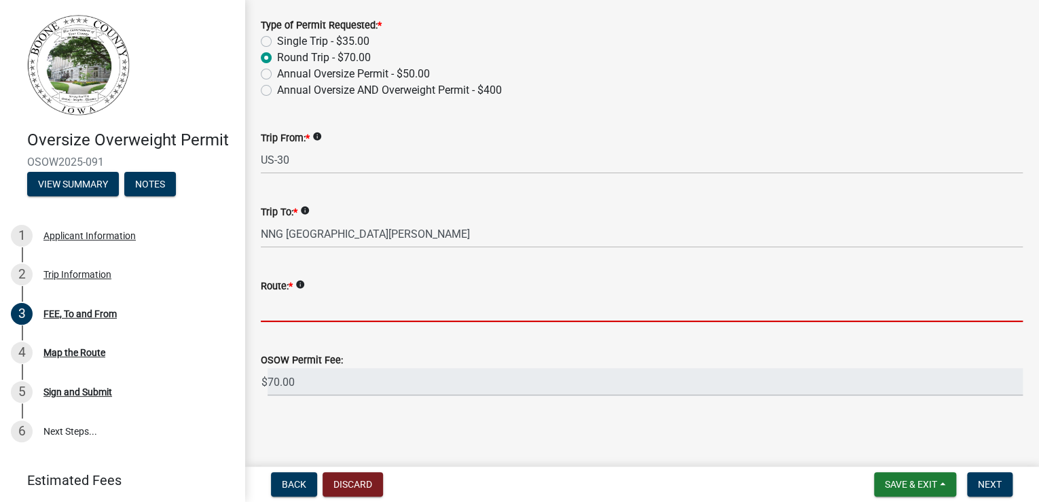
click at [331, 321] on input "Route: *" at bounding box center [642, 308] width 762 height 28
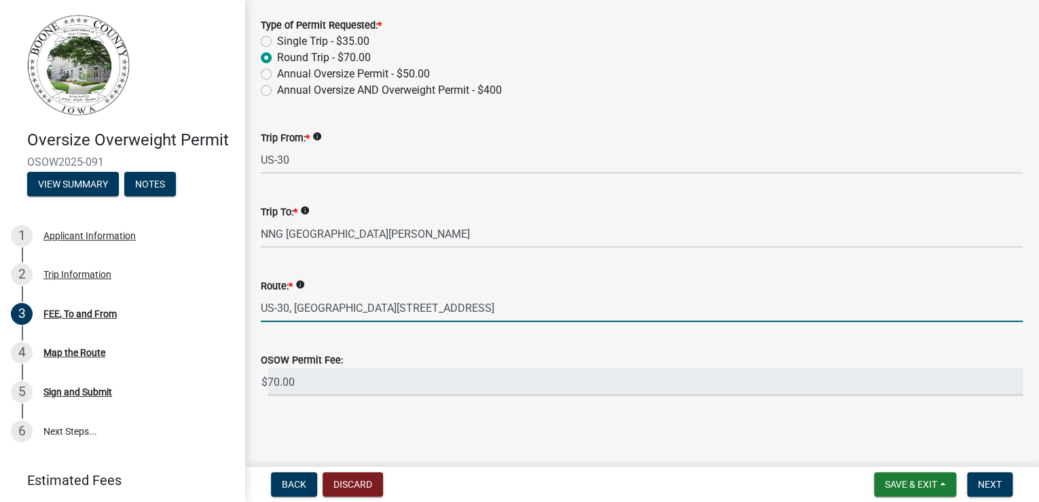
scroll to position [198, 0]
type input "US-30, [GEOGRAPHIC_DATA][STREET_ADDRESS]"
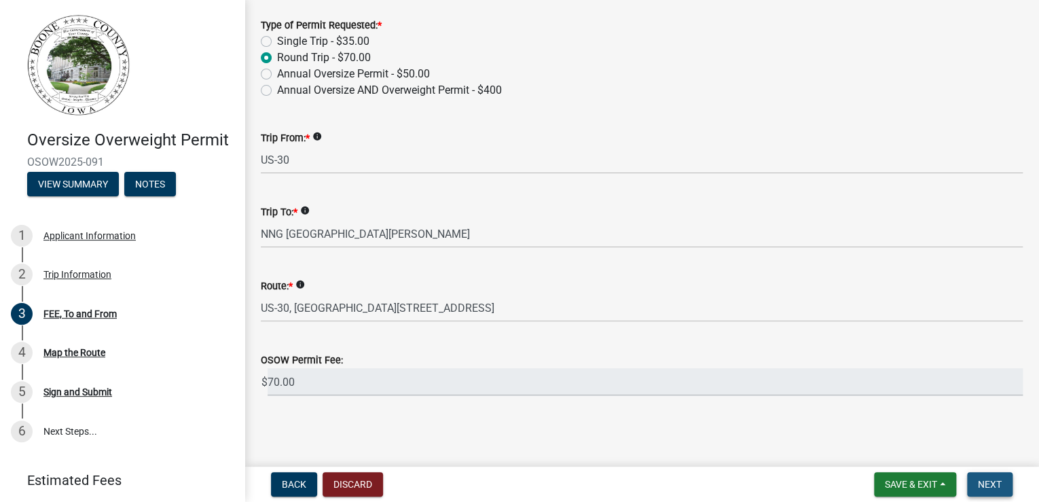
click at [979, 479] on span "Next" at bounding box center [990, 484] width 24 height 11
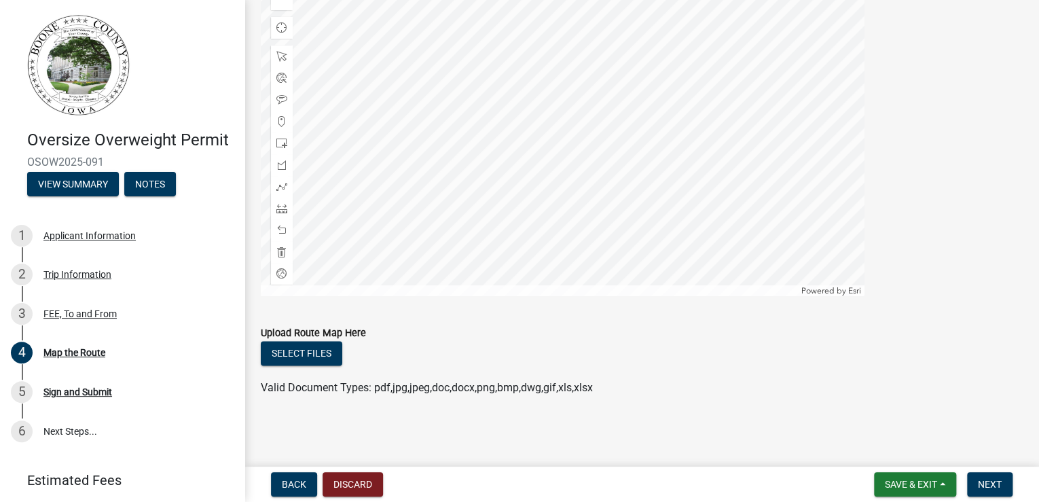
scroll to position [760, 0]
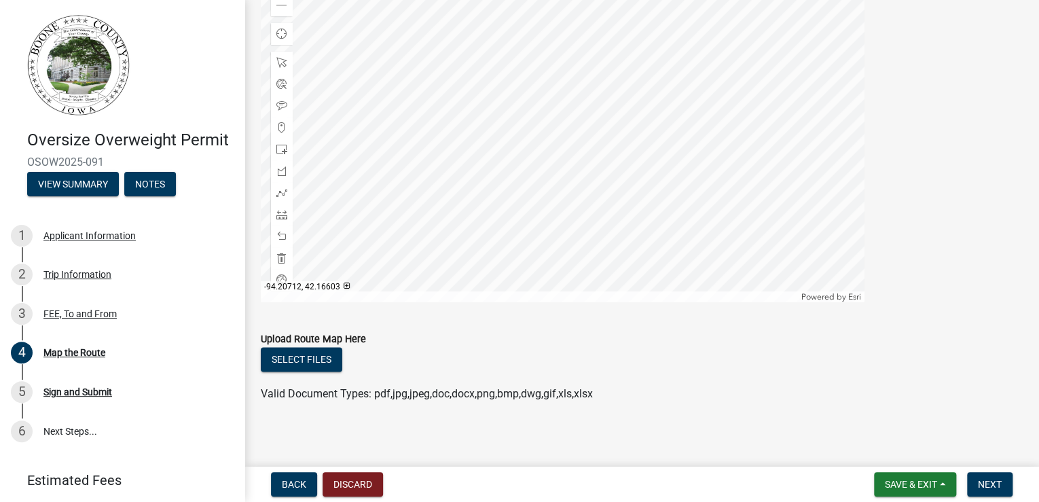
click at [562, 198] on div at bounding box center [563, 133] width 604 height 340
click at [282, 198] on span at bounding box center [281, 192] width 11 height 11
click at [441, 302] on div at bounding box center [563, 133] width 604 height 340
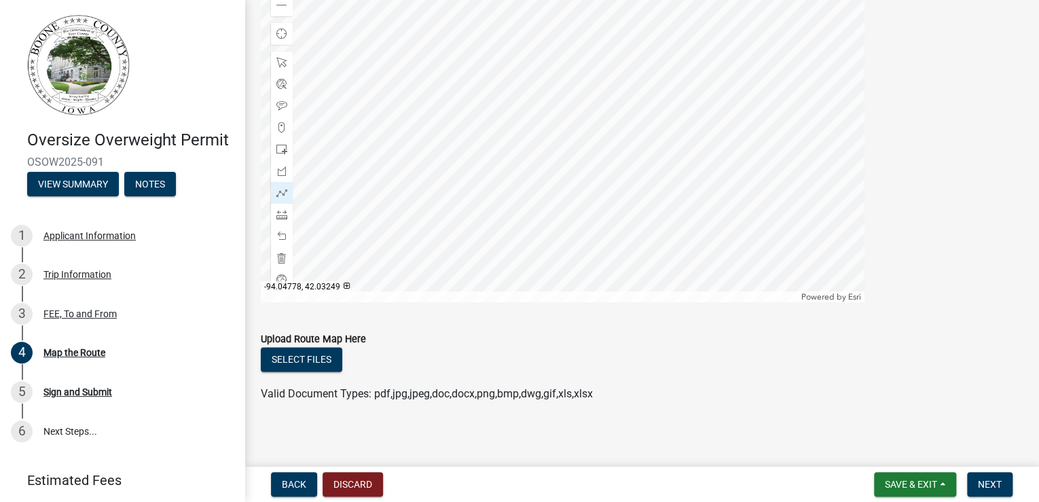
click at [367, 302] on div at bounding box center [563, 133] width 604 height 340
click at [375, 302] on div at bounding box center [563, 133] width 604 height 340
click at [367, 302] on div at bounding box center [563, 133] width 604 height 340
click at [367, 250] on div at bounding box center [563, 133] width 604 height 340
click at [380, 250] on div at bounding box center [563, 133] width 604 height 340
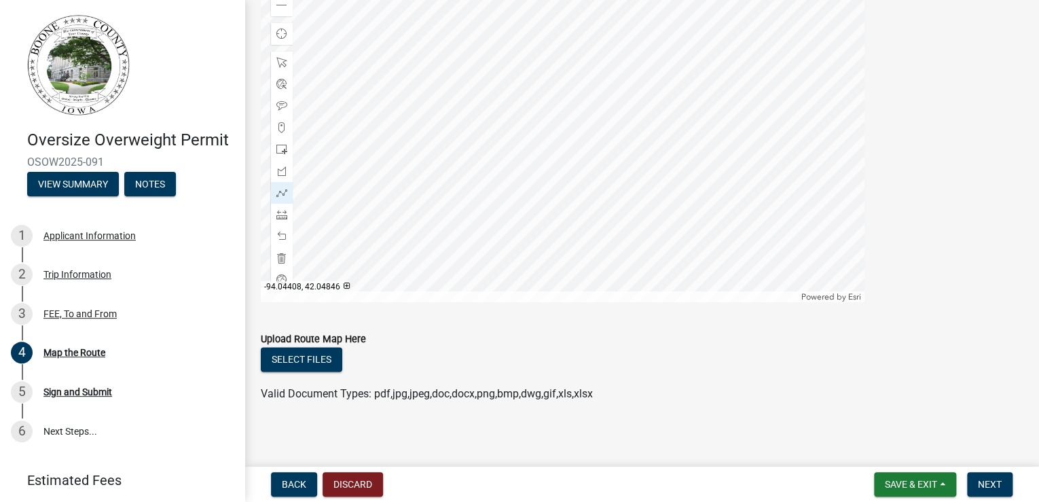
click at [380, 253] on div at bounding box center [563, 133] width 604 height 340
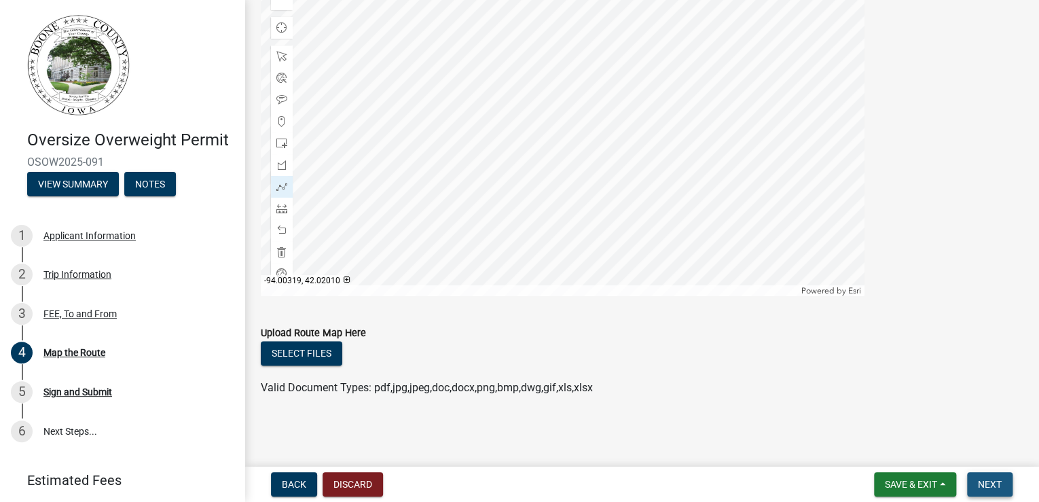
click at [978, 481] on span "Next" at bounding box center [990, 484] width 24 height 11
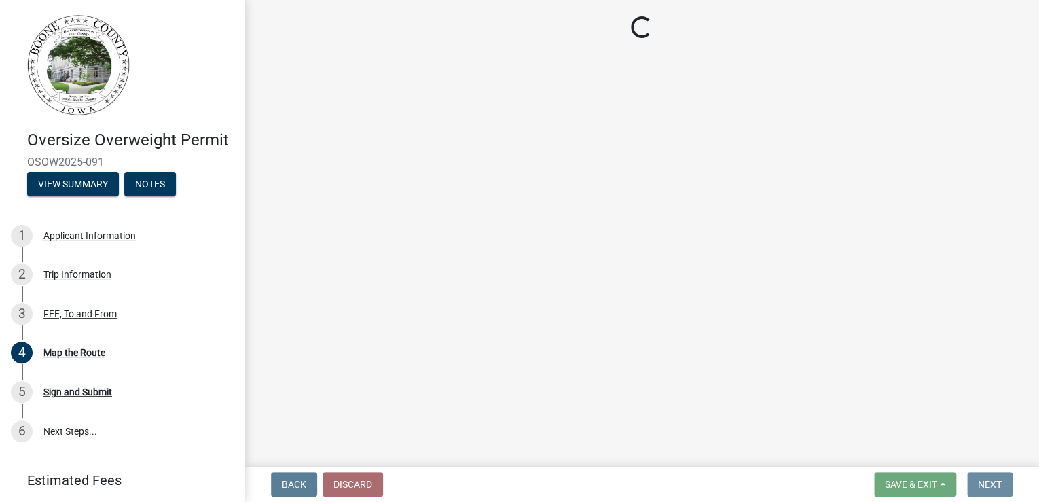
scroll to position [0, 0]
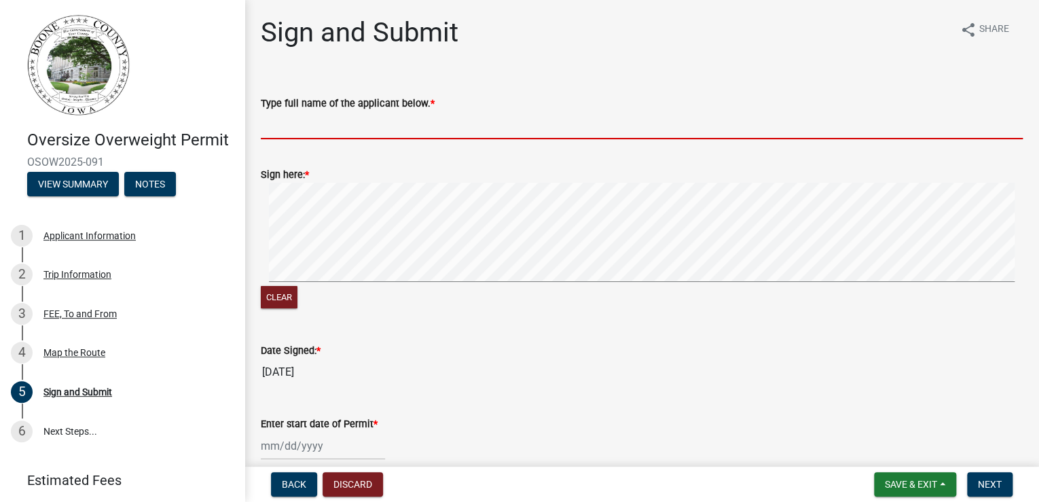
click at [428, 139] on input "Type full name of the applicant below. *" at bounding box center [642, 125] width 762 height 28
type input "[PERSON_NAME]"
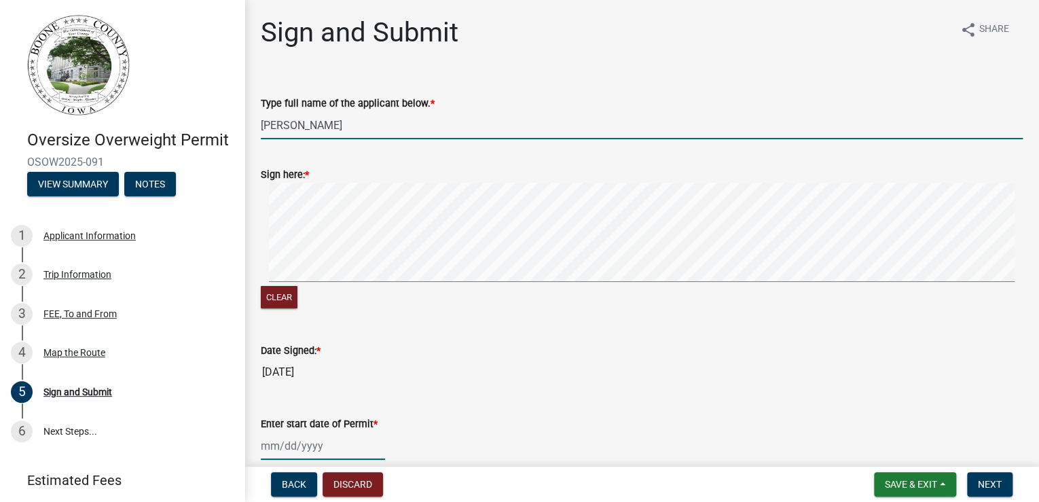
type input "[DATE]"
select select "8"
select select "2025"
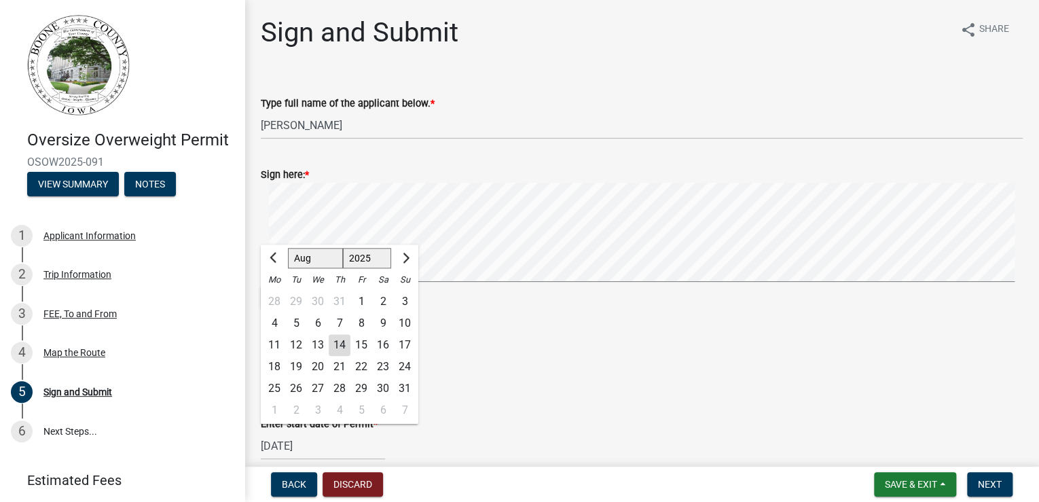
scroll to position [1, 0]
click at [350, 354] on div "14" at bounding box center [340, 344] width 22 height 22
type input "[DATE]"
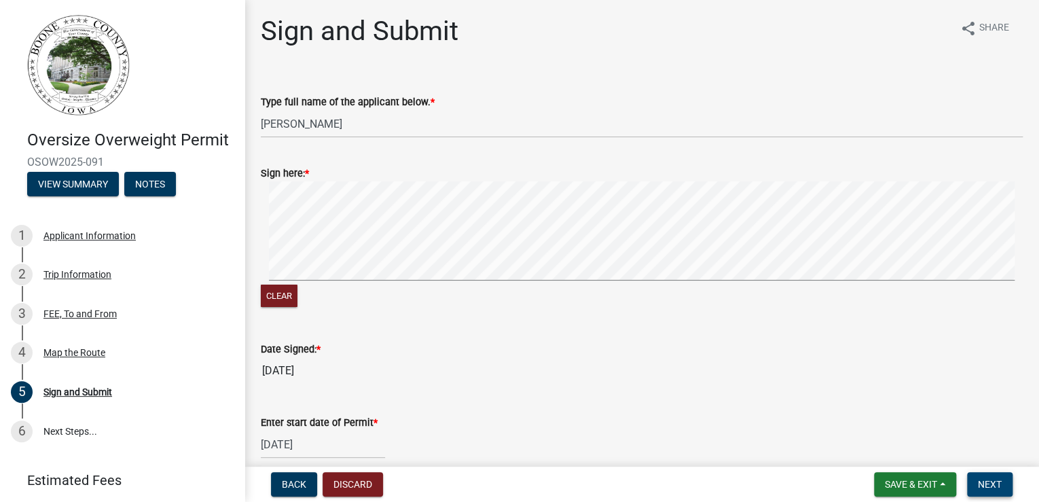
click at [979, 479] on span "Next" at bounding box center [990, 484] width 24 height 11
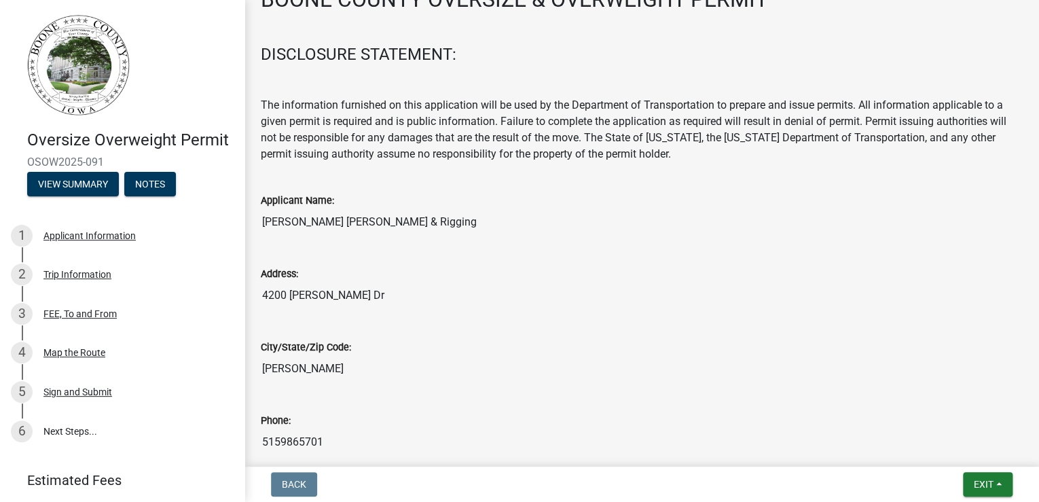
scroll to position [168, 0]
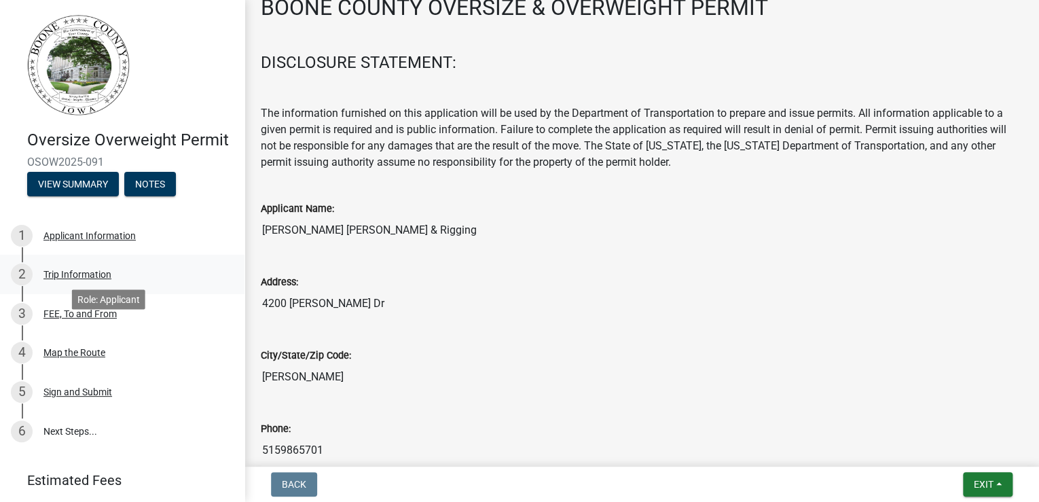
click at [111, 279] on div "Trip Information" at bounding box center [77, 275] width 68 height 10
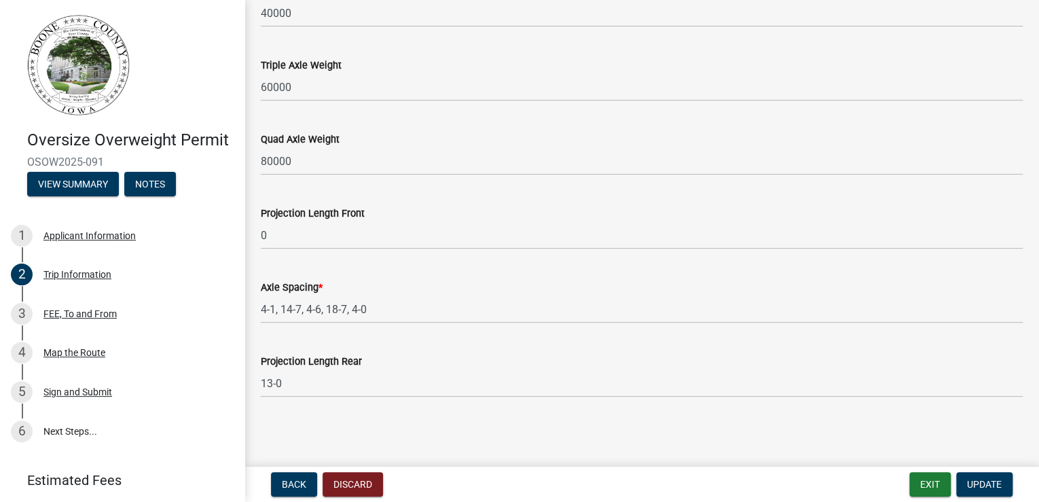
scroll to position [1722, 0]
click at [117, 318] on div "FEE, To and From" at bounding box center [79, 314] width 73 height 10
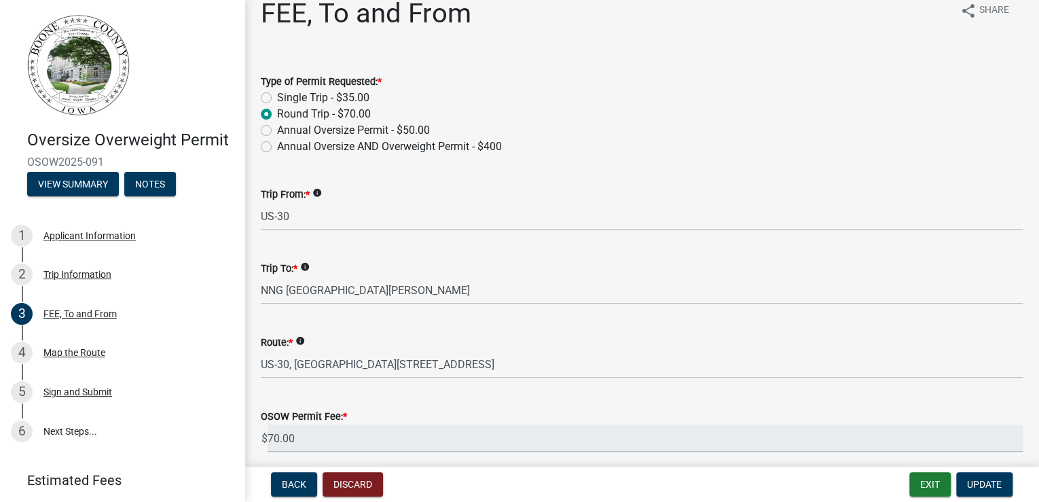
scroll to position [0, 0]
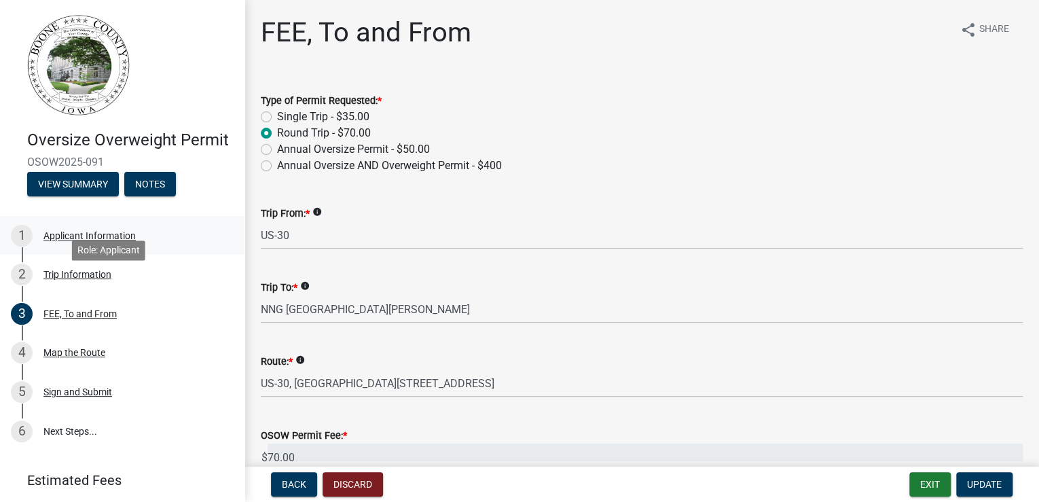
click at [134, 240] on div "Applicant Information" at bounding box center [89, 236] width 92 height 10
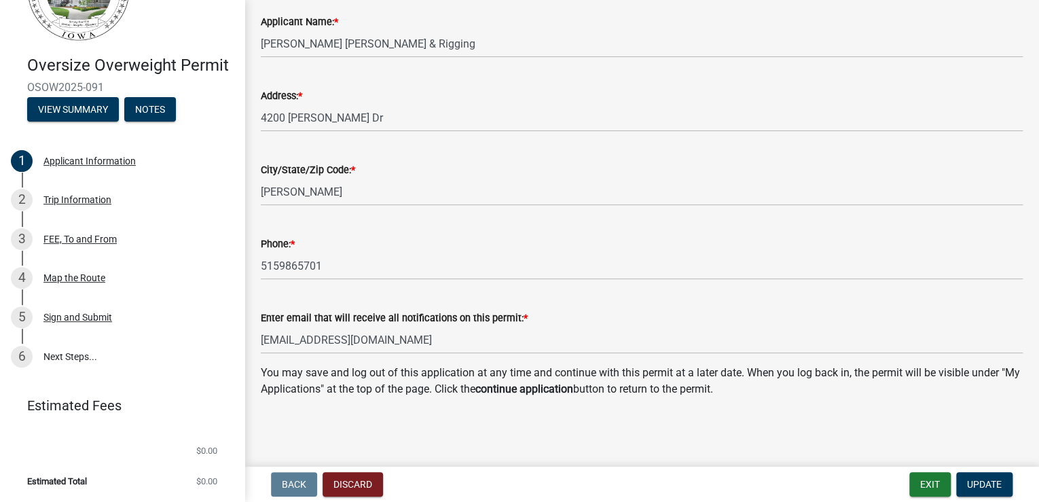
scroll to position [479, 0]
click at [106, 195] on div "Trip Information" at bounding box center [77, 200] width 68 height 10
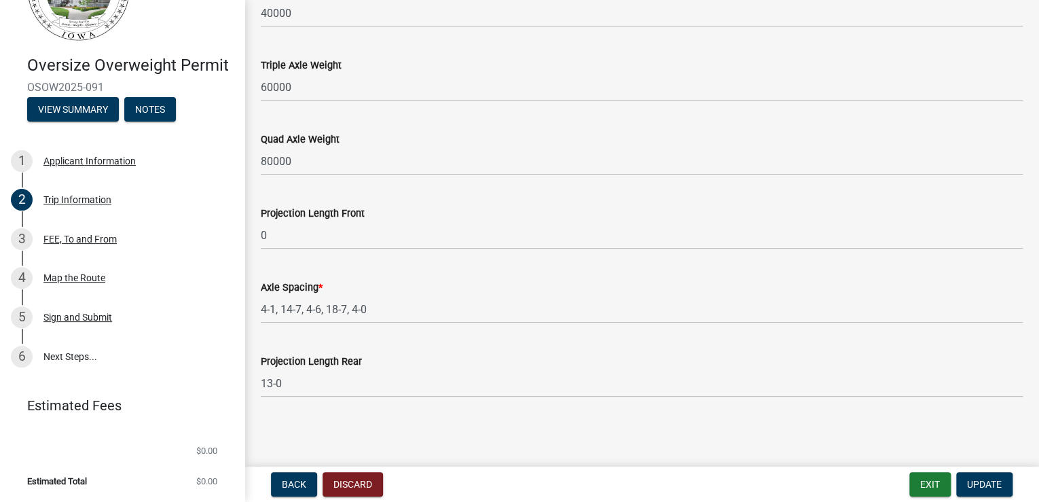
scroll to position [1722, 0]
click at [102, 234] on div "FEE, To and From" at bounding box center [79, 239] width 73 height 10
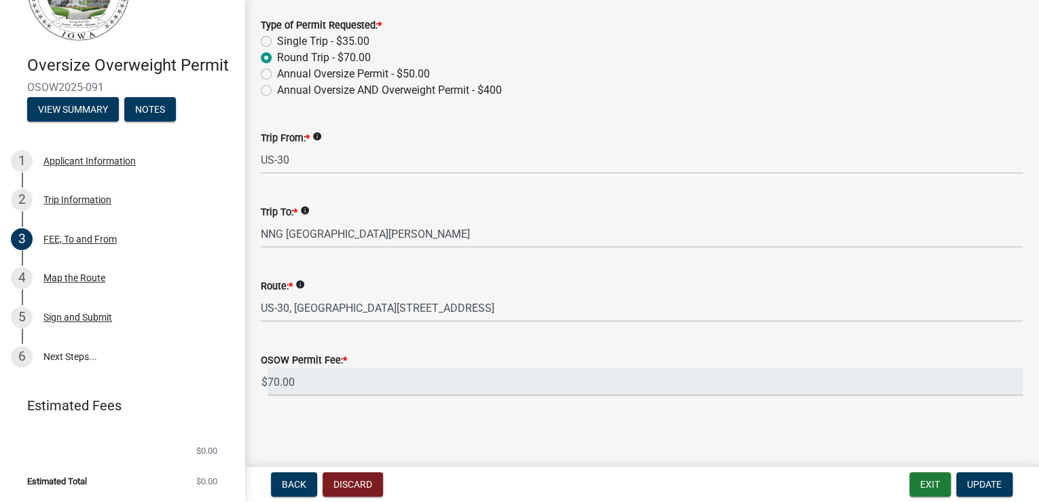
scroll to position [198, 0]
click at [105, 273] on div "Map the Route" at bounding box center [74, 278] width 62 height 10
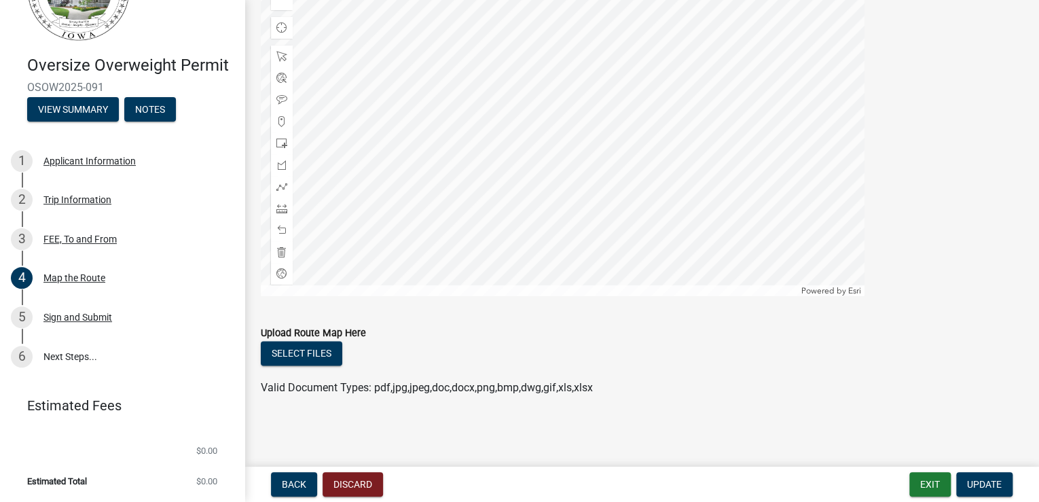
scroll to position [854, 0]
click at [109, 312] on div "Sign and Submit" at bounding box center [77, 317] width 69 height 10
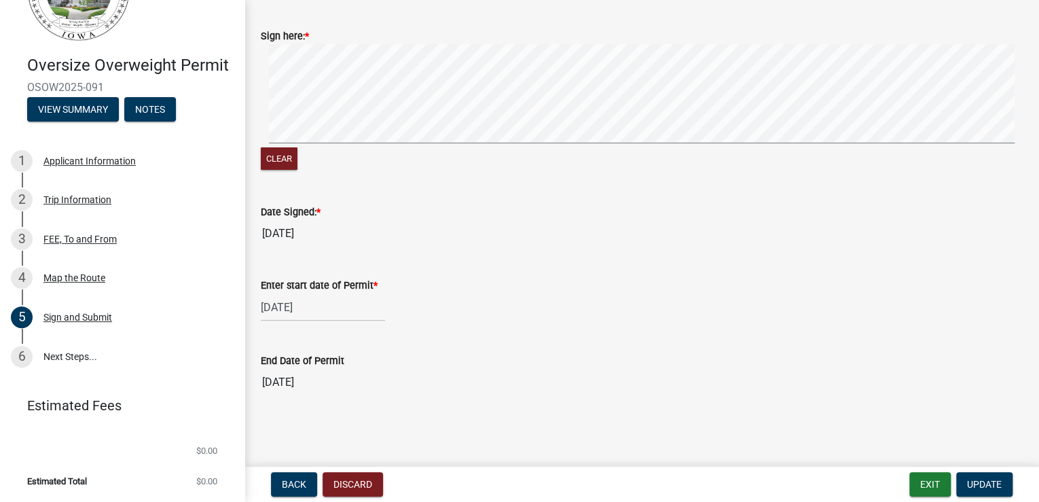
scroll to position [250, 0]
click at [356, 293] on div "[DATE]" at bounding box center [323, 307] width 124 height 28
select select "8"
select select "2025"
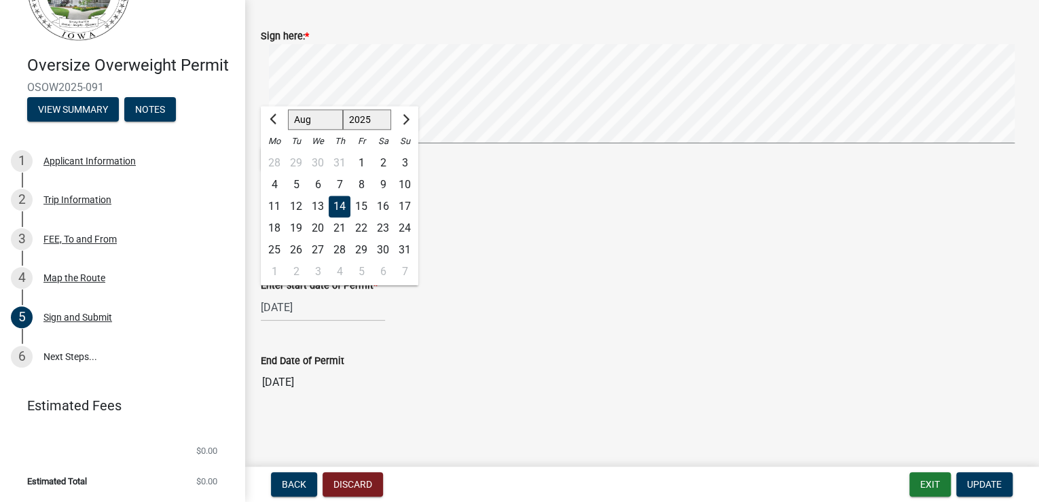
click at [372, 196] on div "15" at bounding box center [361, 207] width 22 height 22
type input "[DATE]"
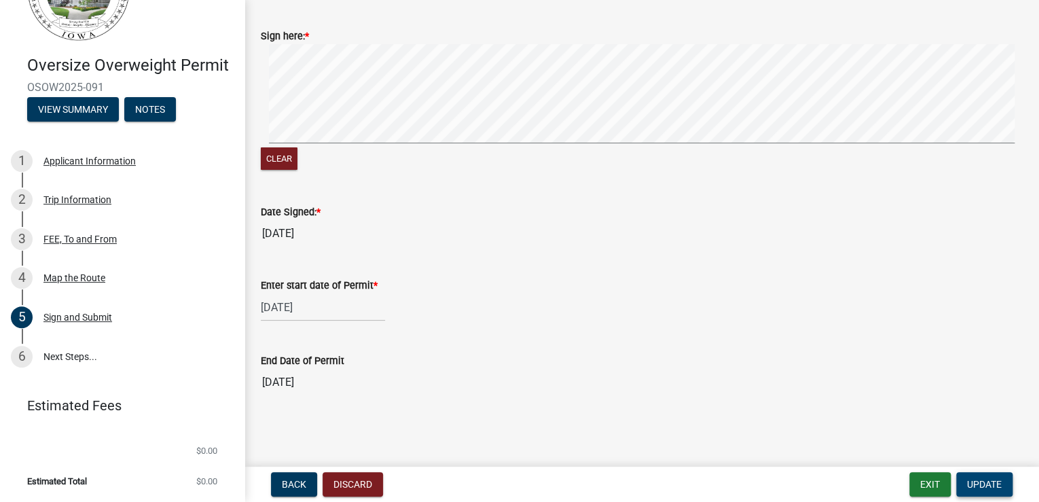
click at [969, 479] on span "Update" at bounding box center [984, 484] width 35 height 11
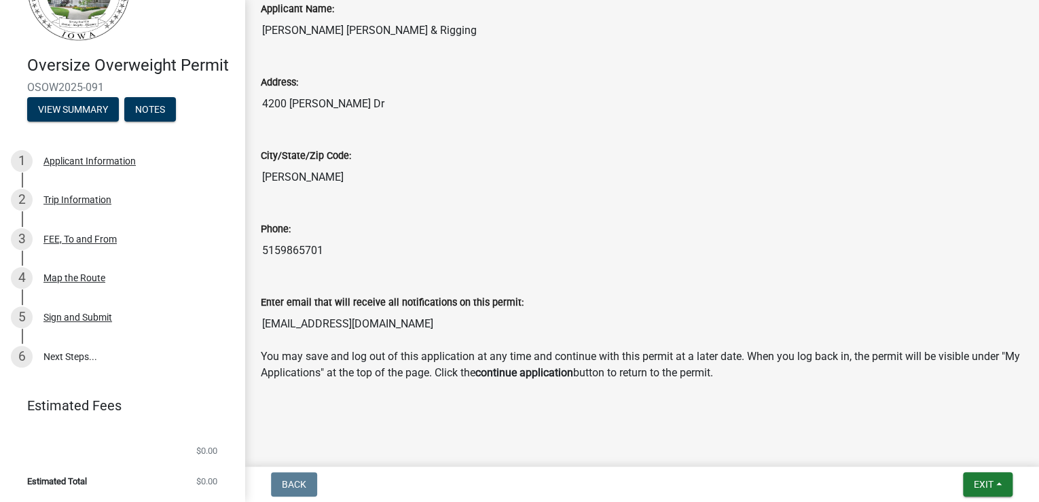
scroll to position [602, 0]
click at [987, 476] on button "Exit" at bounding box center [988, 484] width 50 height 24
click at [915, 394] on button "Save" at bounding box center [958, 410] width 109 height 33
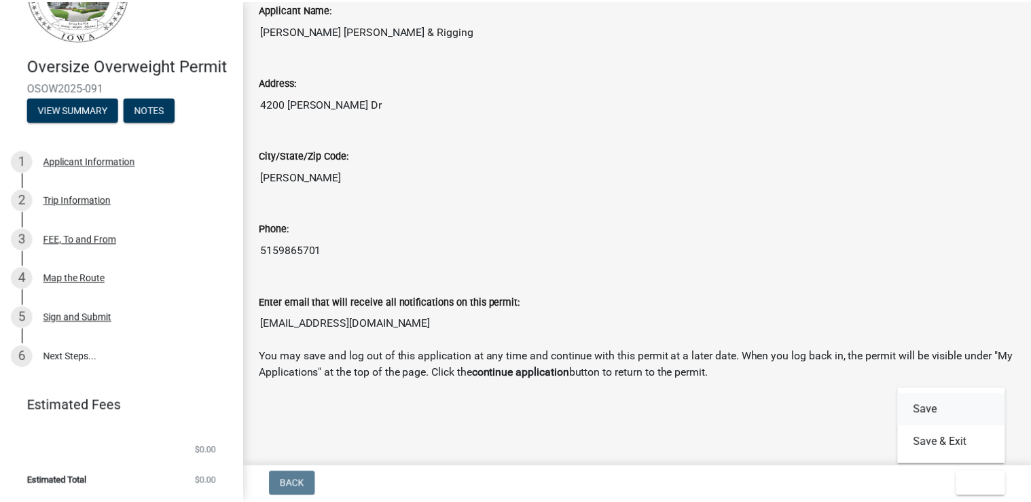
scroll to position [0, 0]
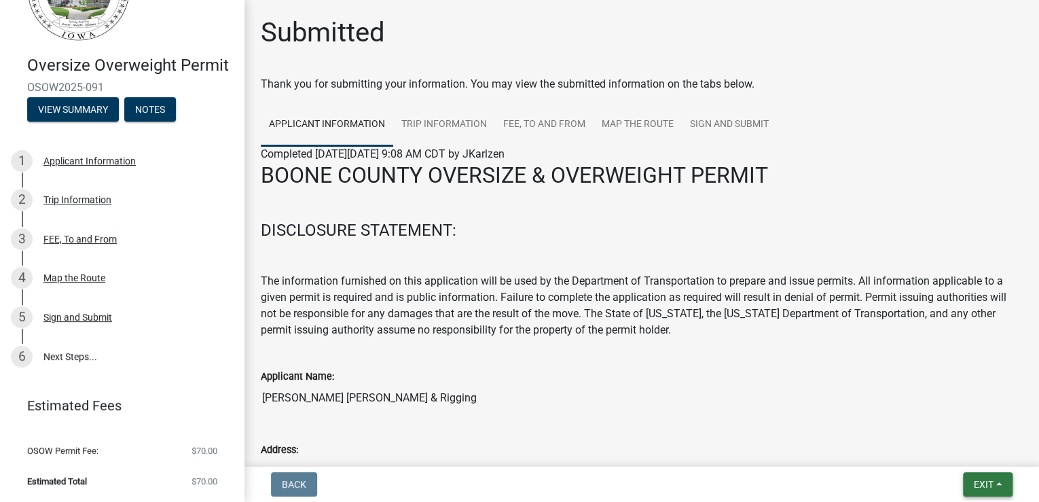
click at [974, 479] on span "Exit" at bounding box center [984, 484] width 20 height 11
click at [938, 437] on button "Save & Exit" at bounding box center [958, 442] width 109 height 33
